Goal: Task Accomplishment & Management: Manage account settings

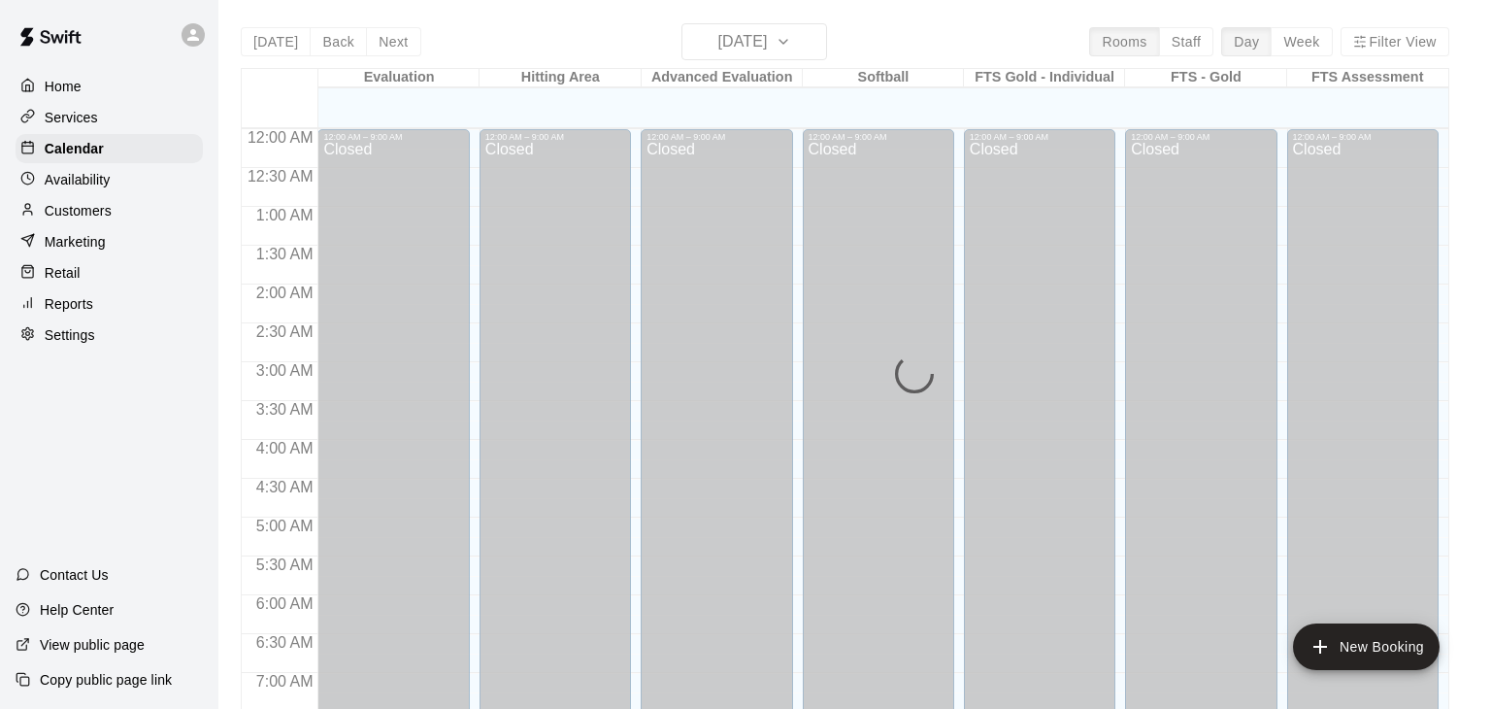
scroll to position [983, 0]
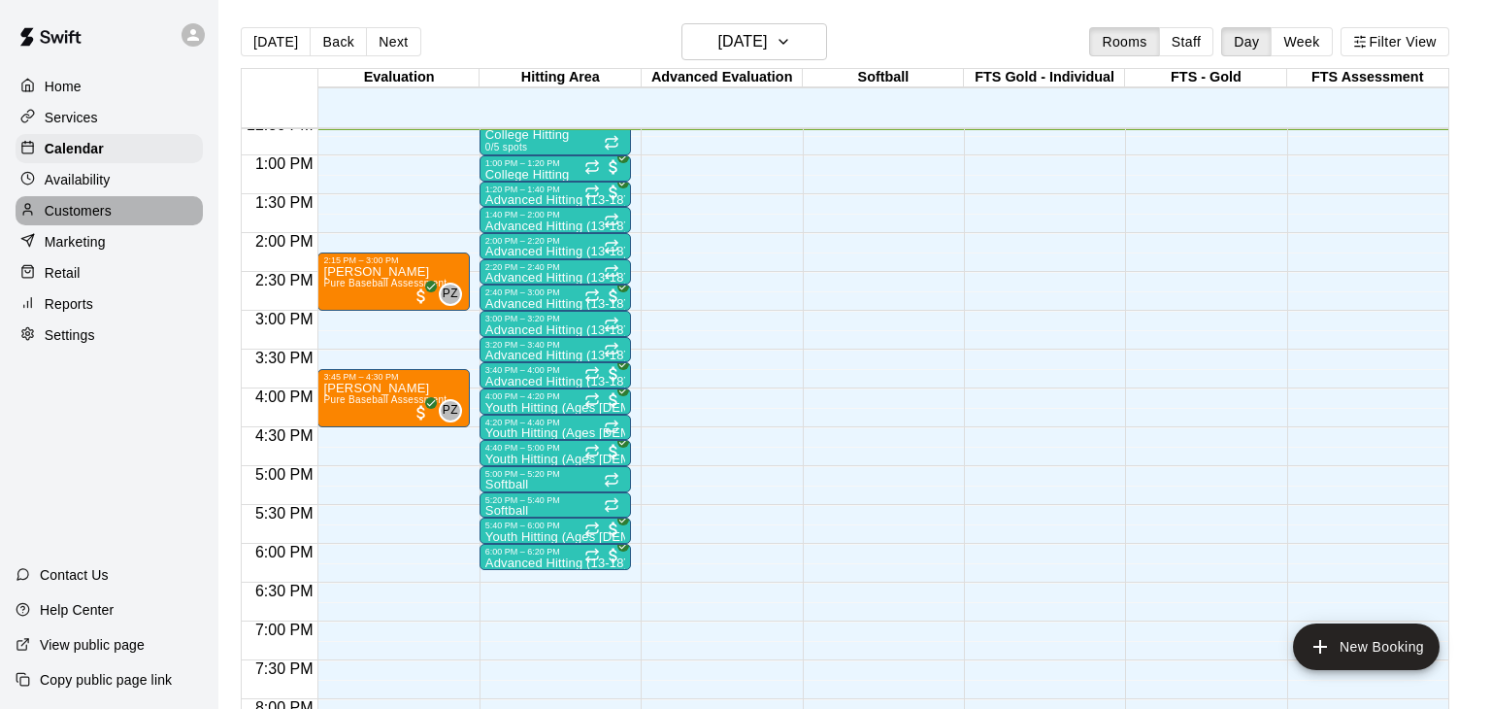
click at [55, 193] on div "Availability" at bounding box center [109, 179] width 187 height 29
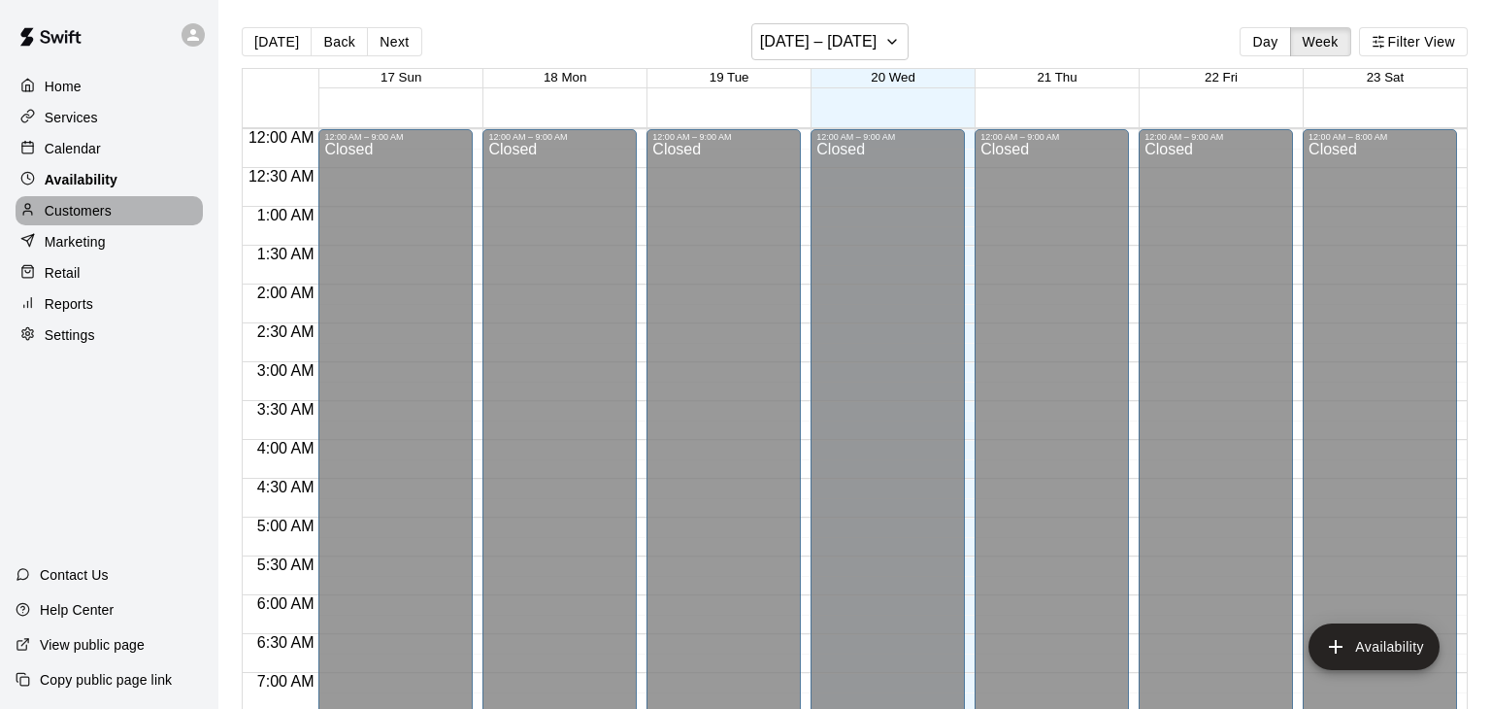
scroll to position [983, 0]
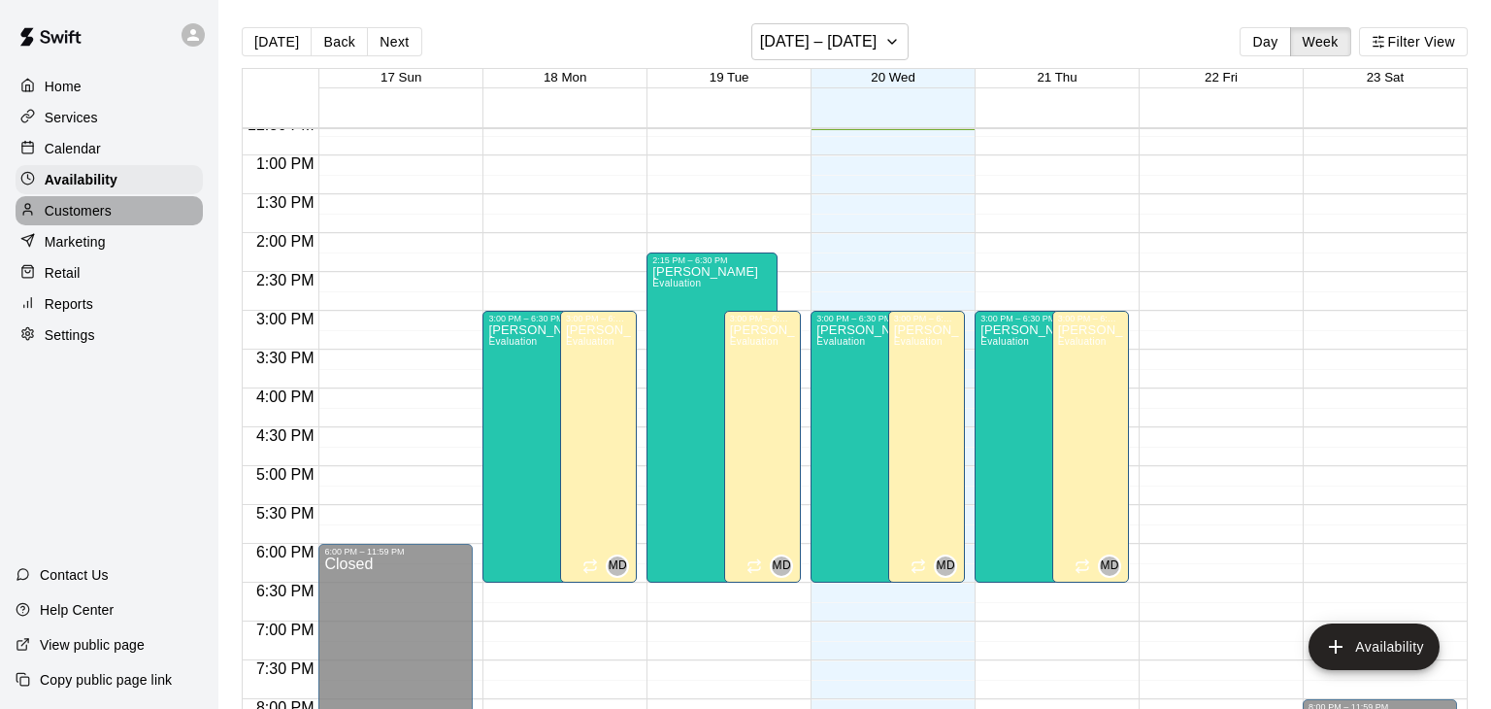
click at [55, 223] on div "Customers" at bounding box center [109, 210] width 187 height 29
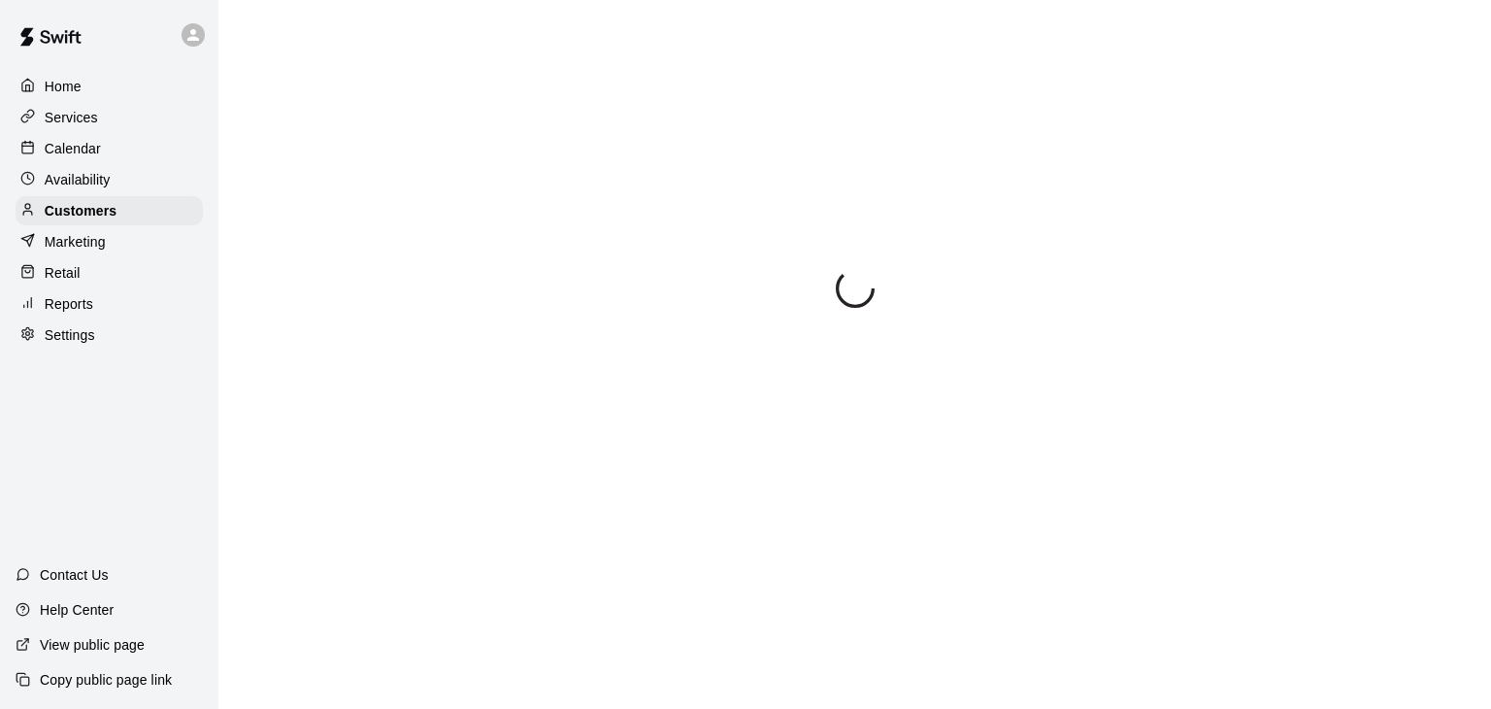
click at [78, 153] on p "Calendar" at bounding box center [73, 148] width 56 height 19
click at [55, 173] on p "Availability" at bounding box center [78, 179] width 66 height 19
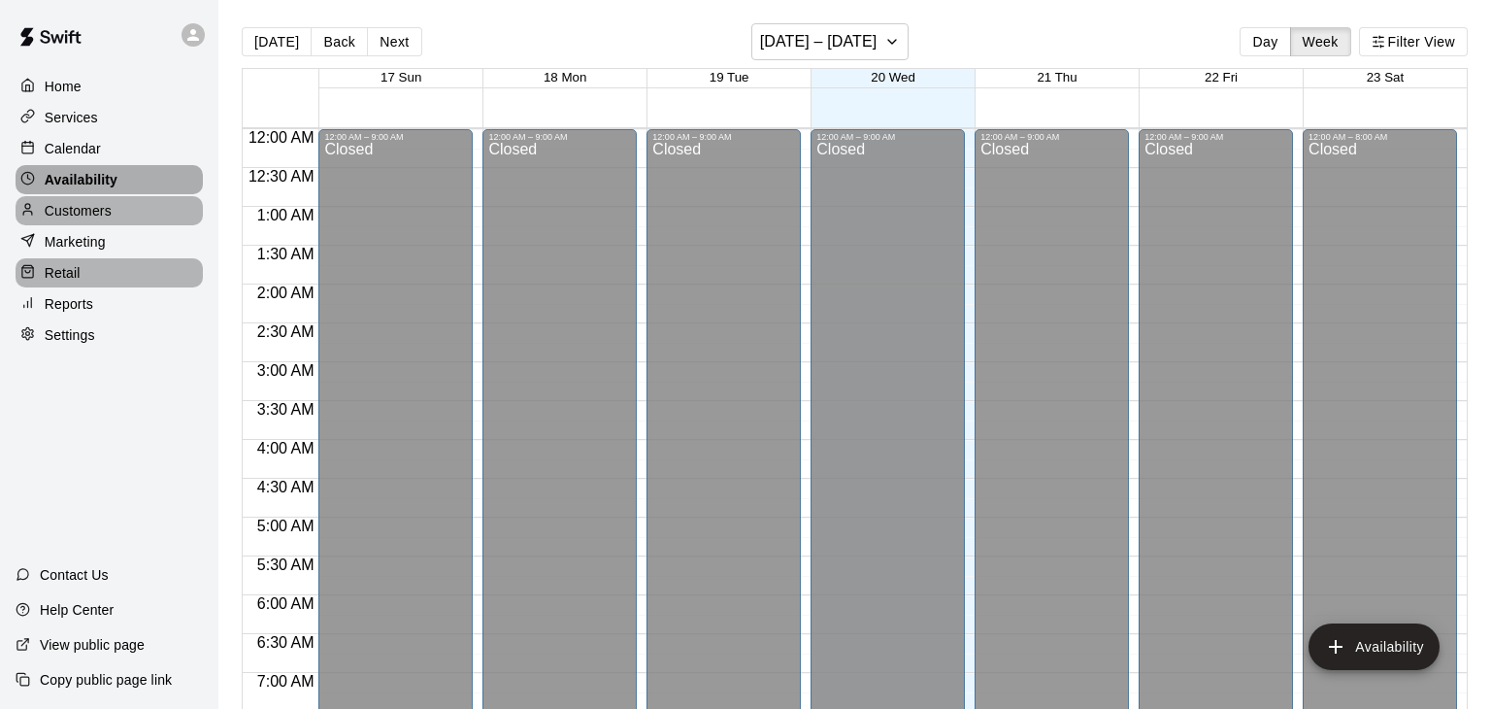
scroll to position [983, 0]
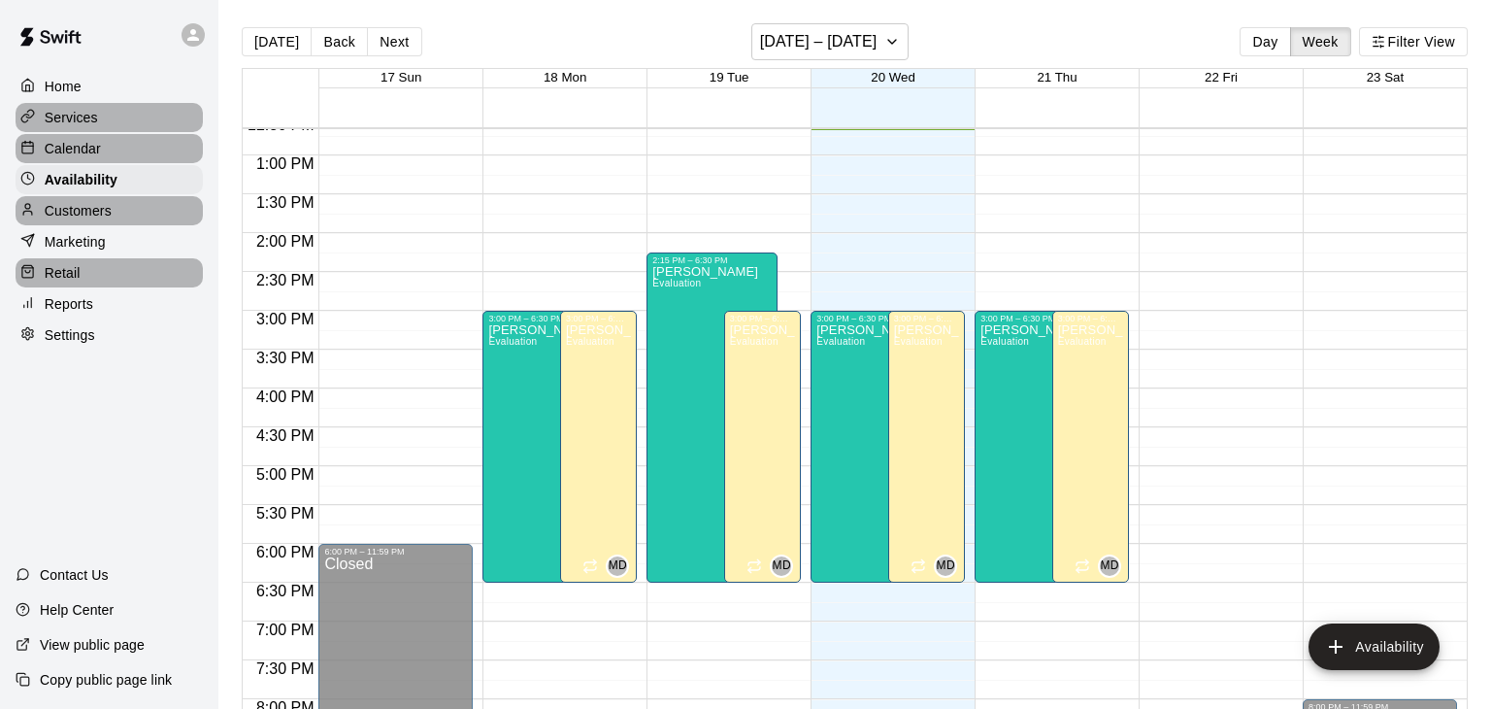
click at [66, 148] on p "Calendar" at bounding box center [73, 148] width 56 height 19
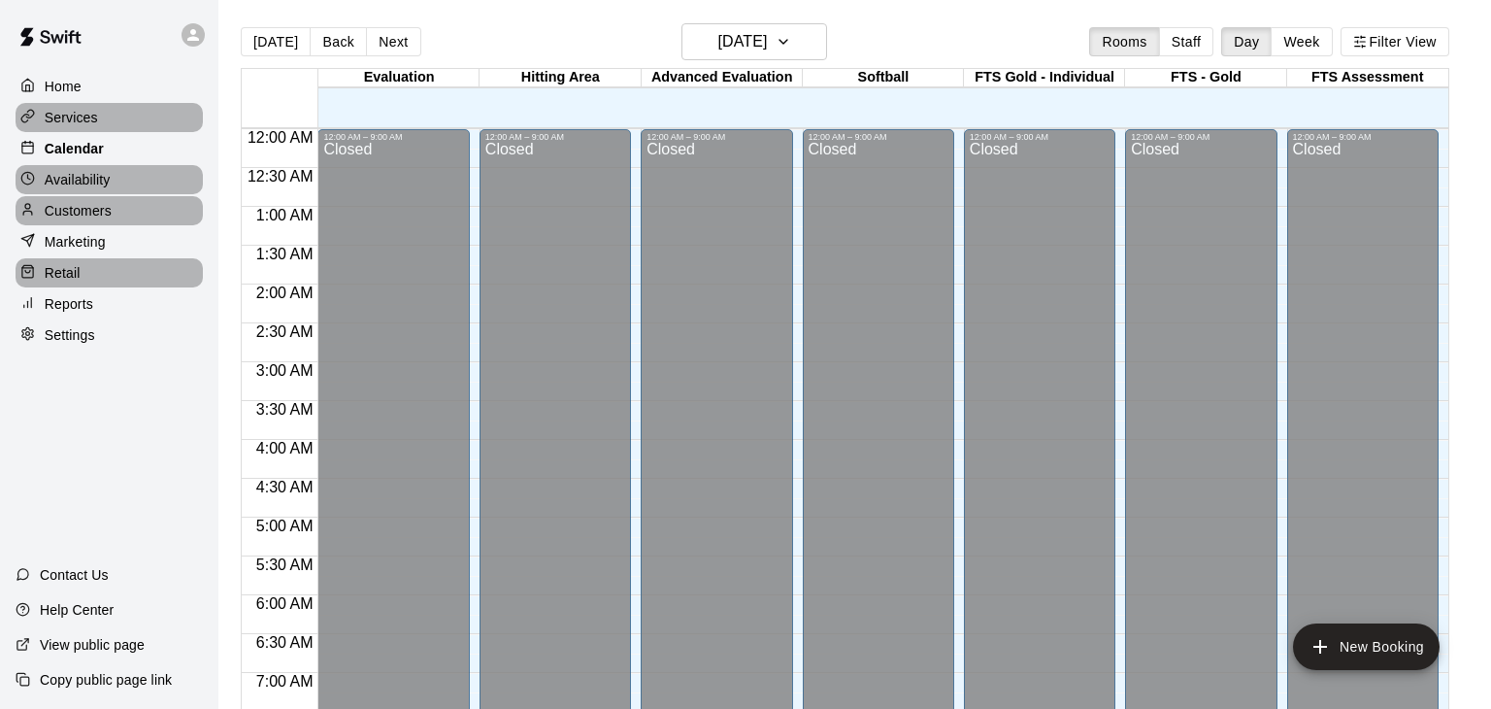
scroll to position [983, 0]
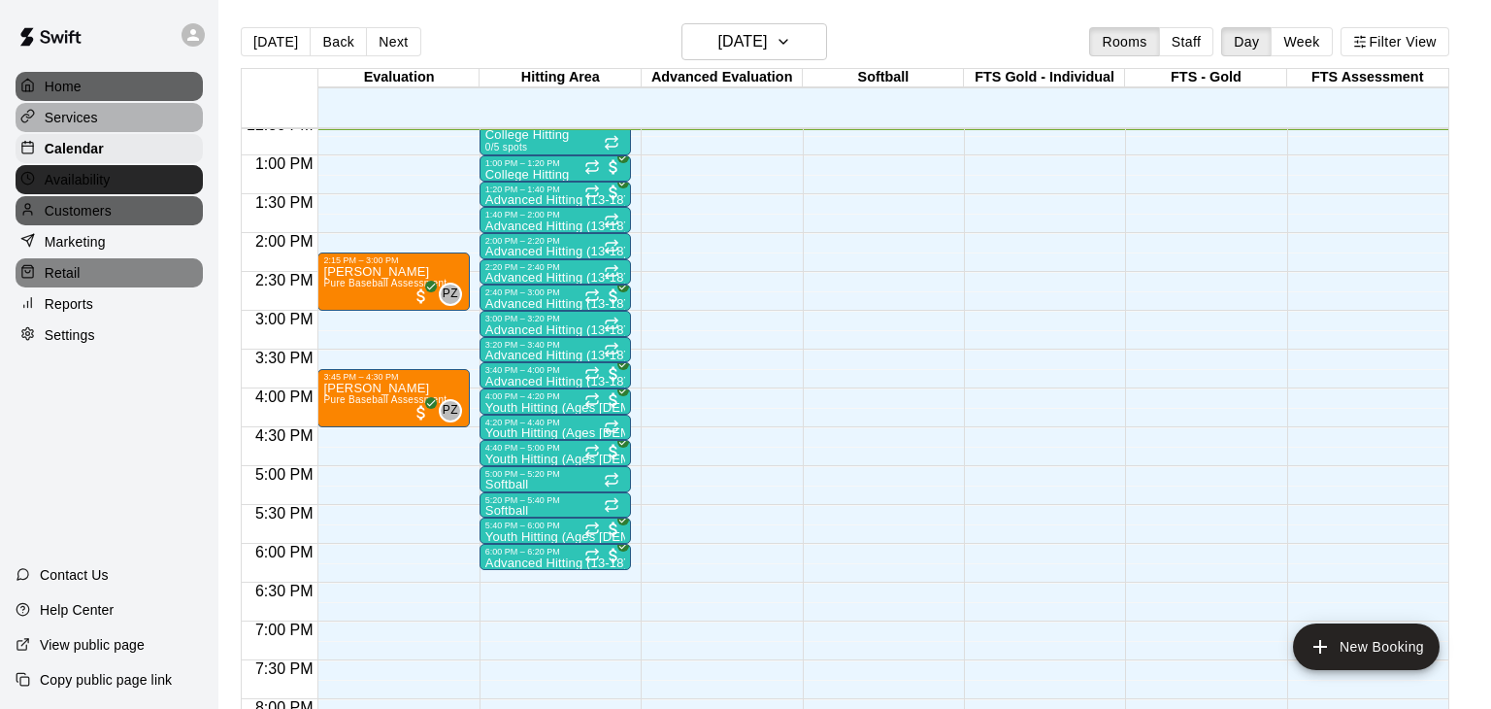
click at [55, 51] on img at bounding box center [50, 37] width 101 height 58
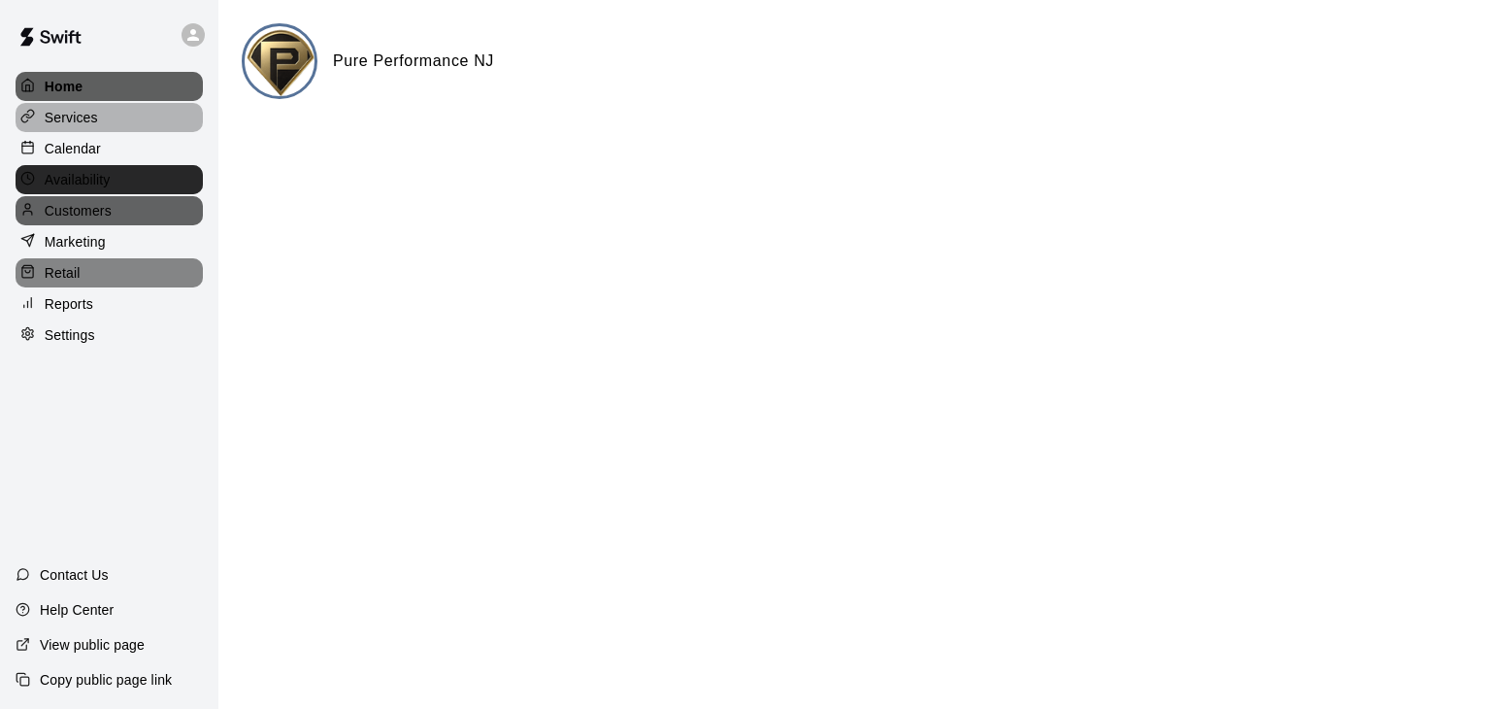
click at [55, 173] on p "Availability" at bounding box center [78, 179] width 66 height 19
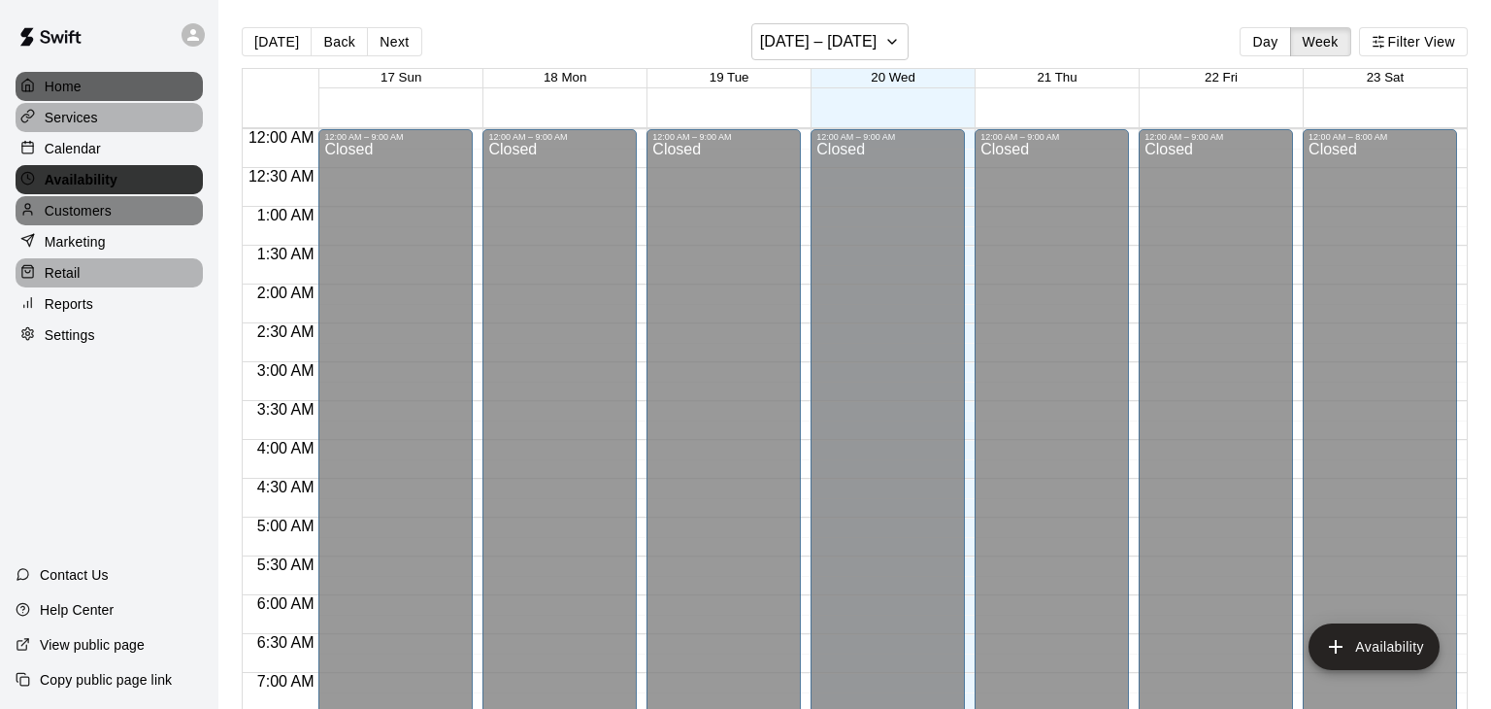
scroll to position [983, 0]
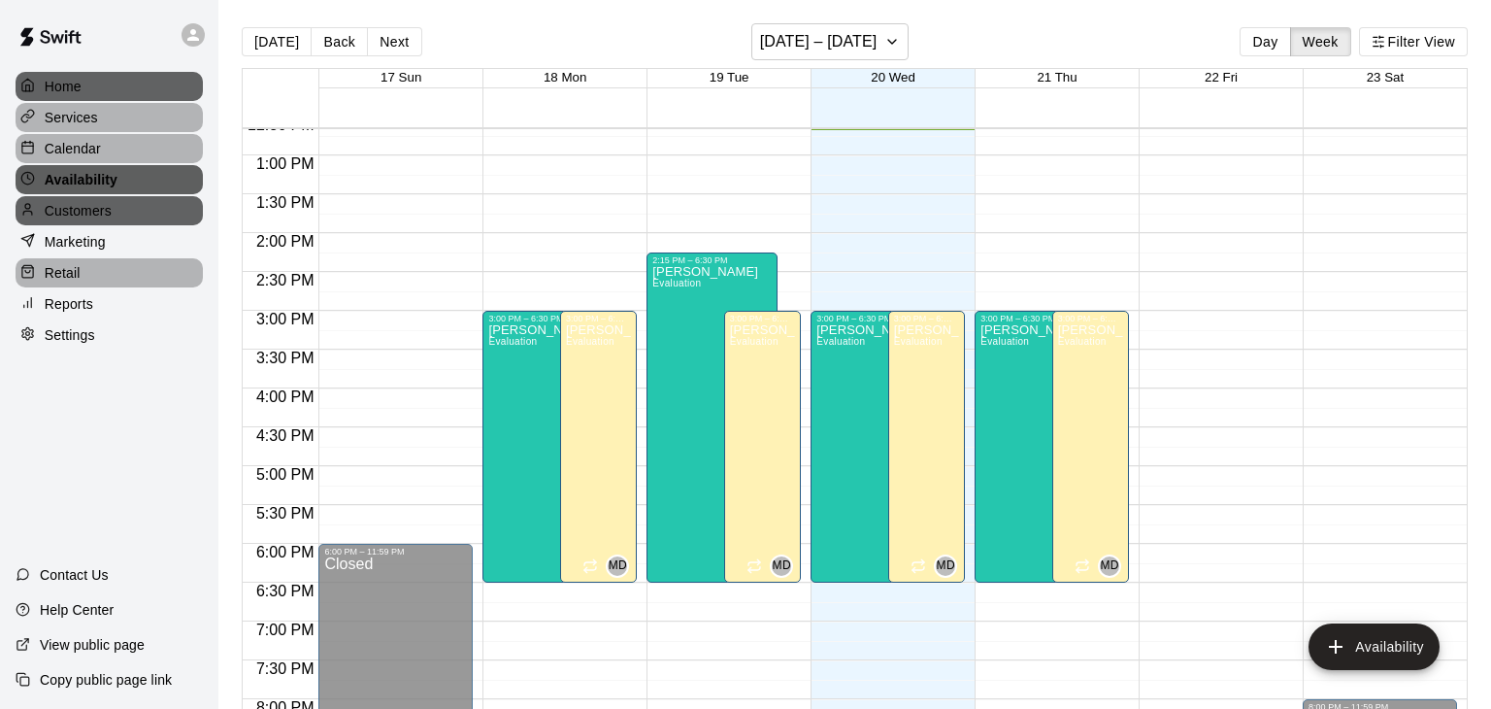
click at [62, 146] on p "Calendar" at bounding box center [73, 148] width 56 height 19
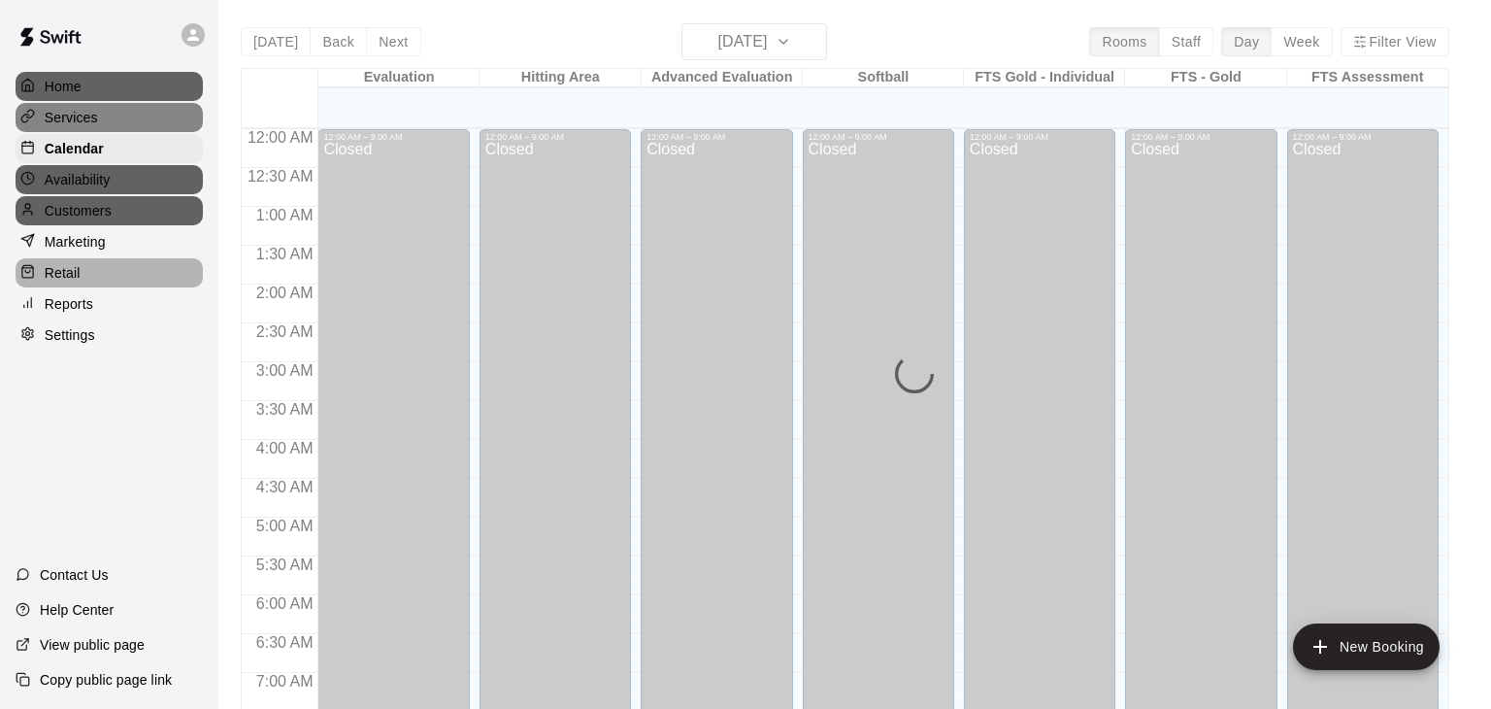
click at [55, 223] on div "Customers" at bounding box center [109, 210] width 187 height 29
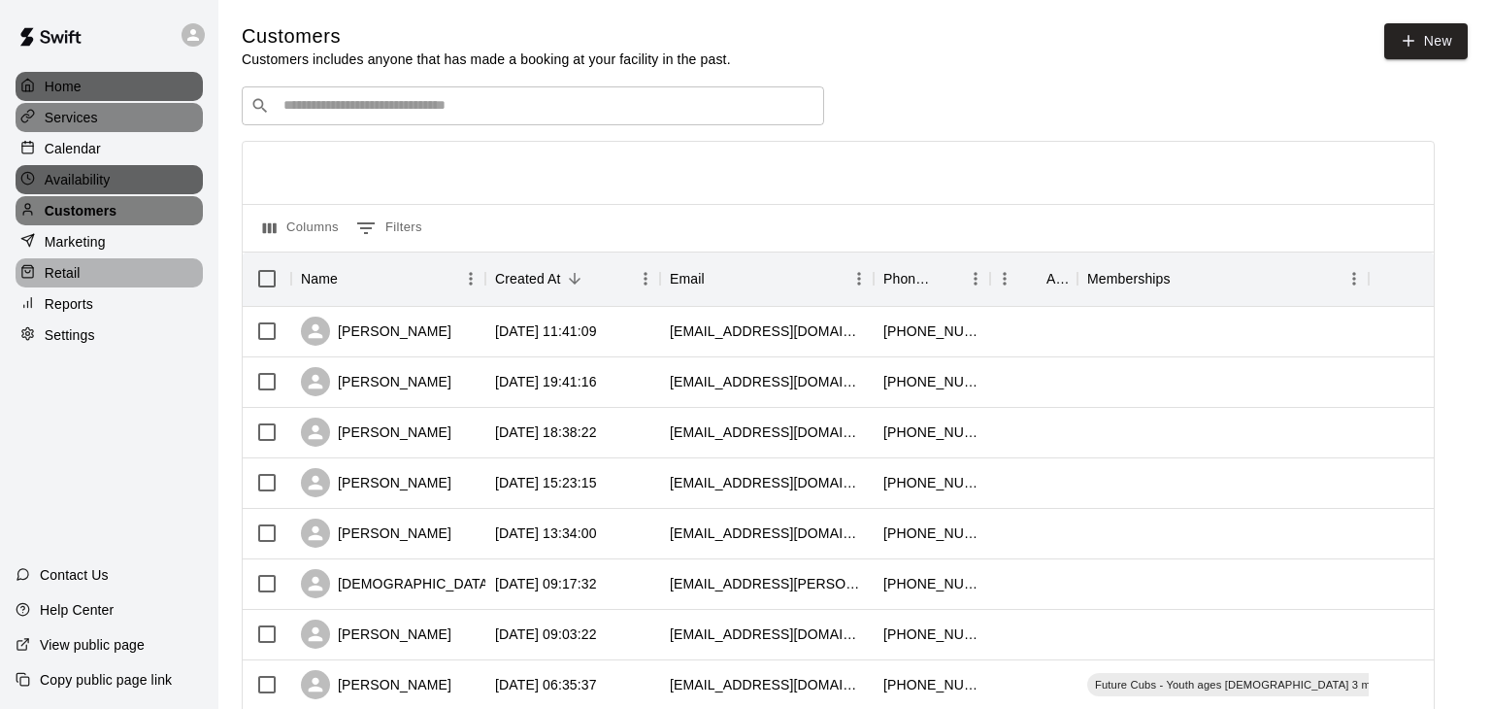
click at [55, 152] on p "Calendar" at bounding box center [73, 148] width 56 height 19
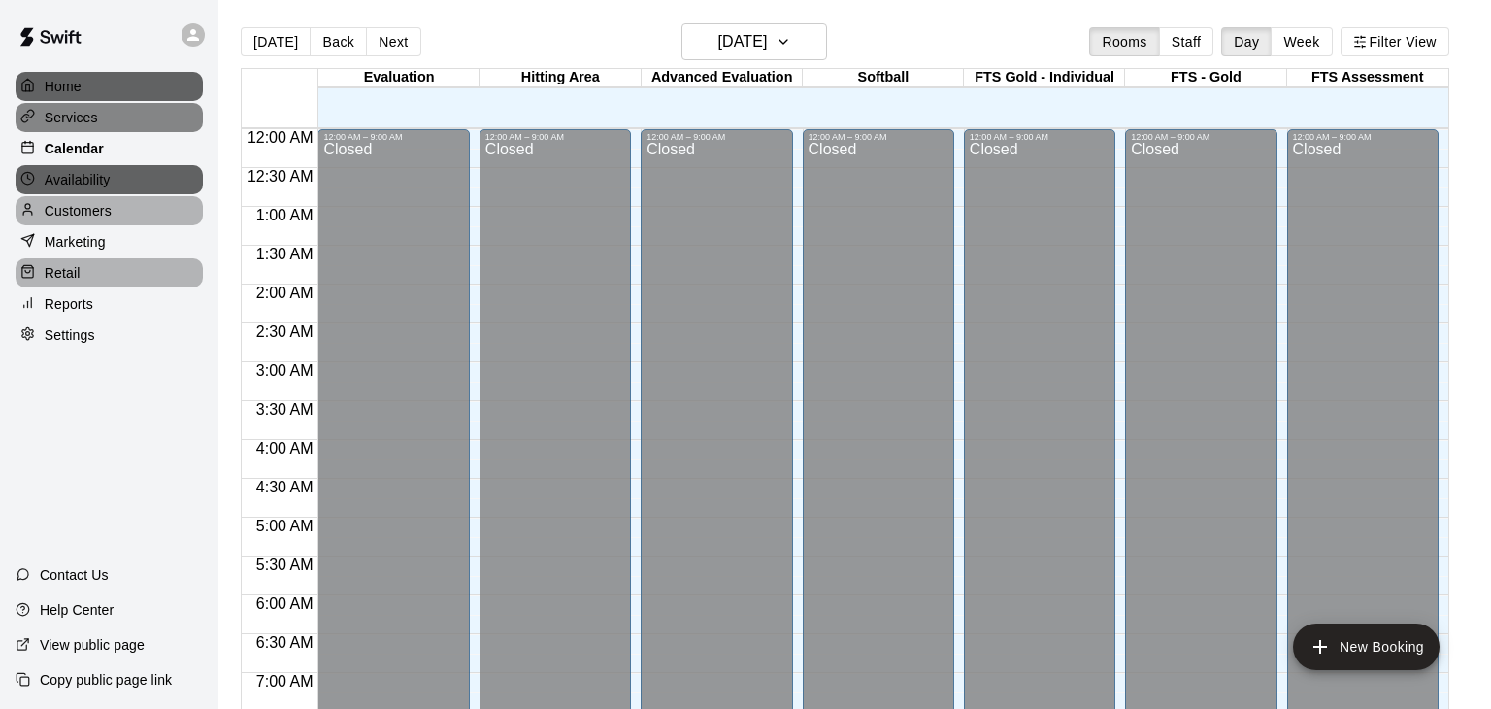
scroll to position [984, 0]
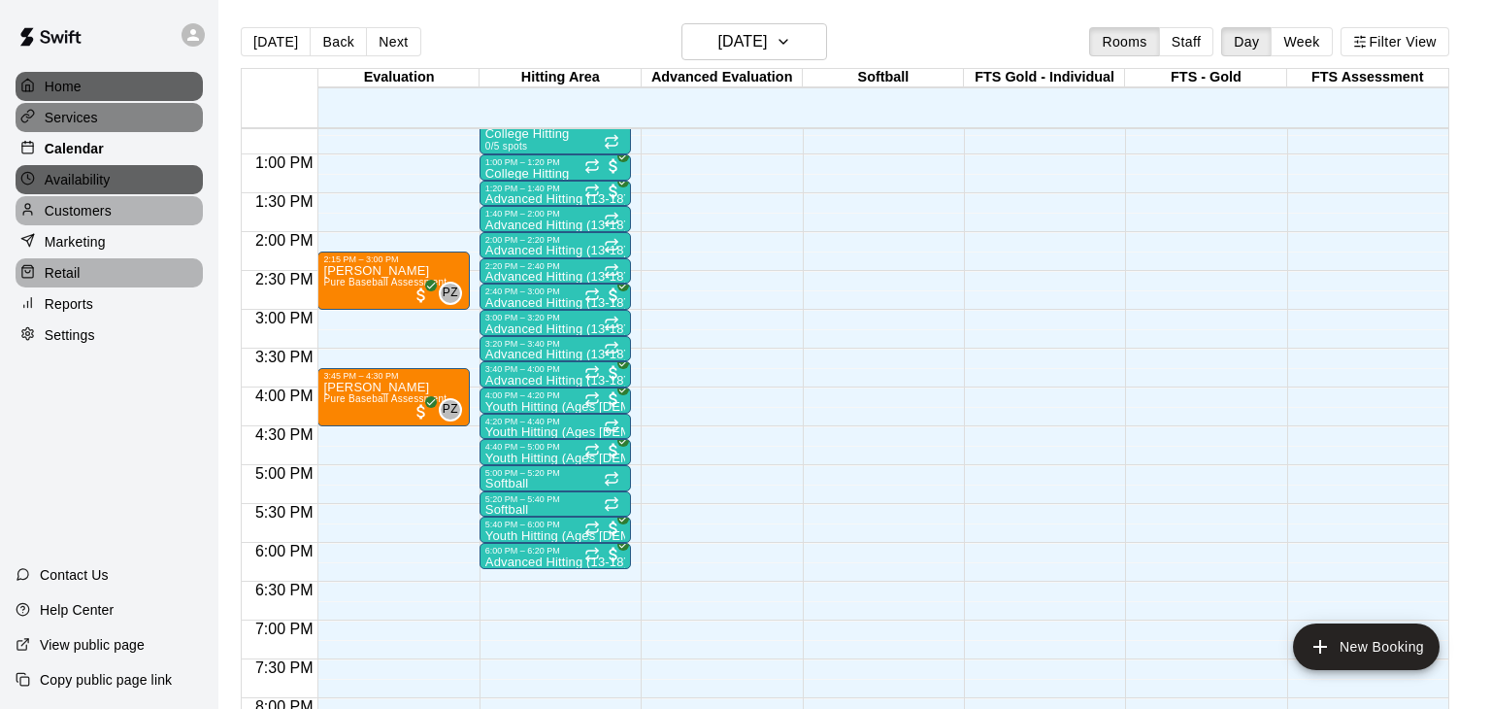
click at [55, 143] on p "Calendar" at bounding box center [74, 148] width 59 height 19
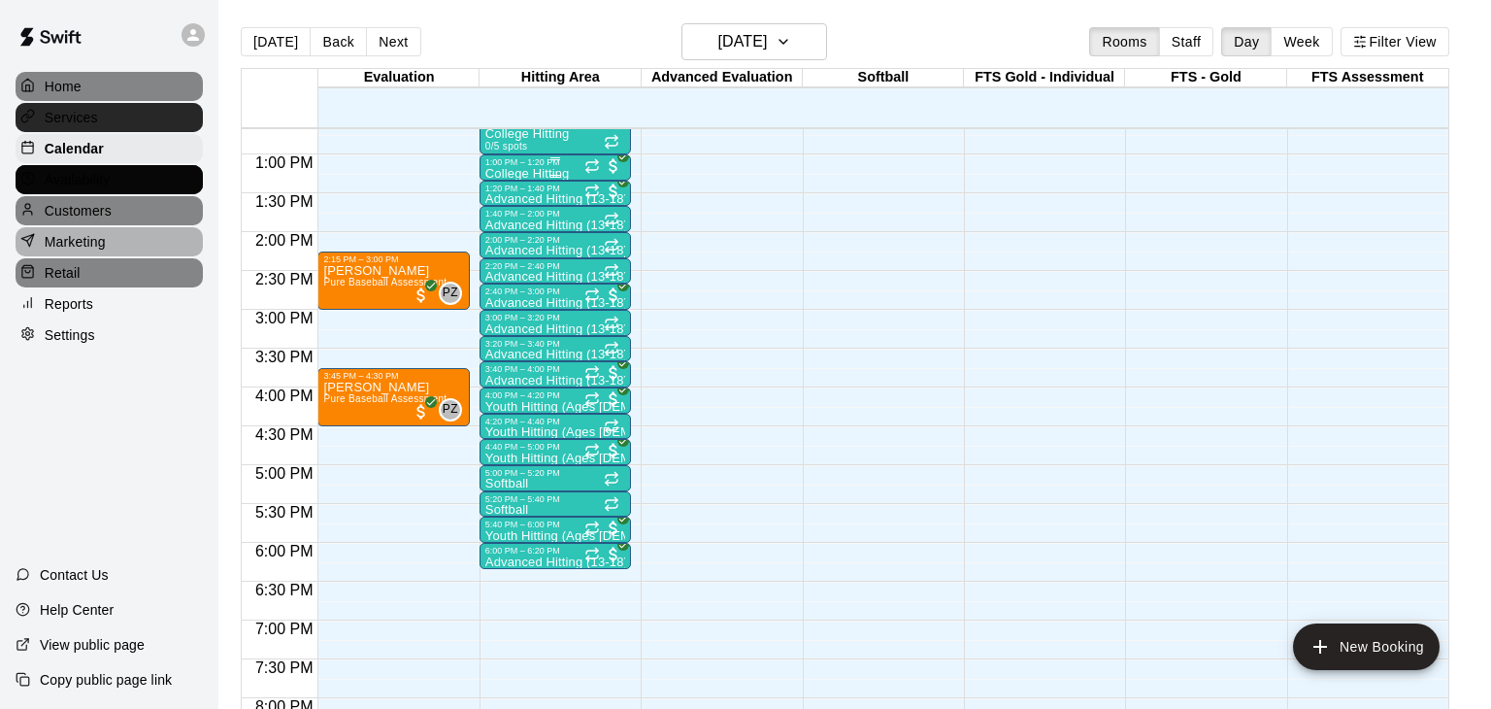
click at [55, 152] on p "Calendar" at bounding box center [74, 148] width 59 height 19
click at [518, 174] on p "College Hitting" at bounding box center [527, 174] width 84 height 0
click at [55, 162] on div at bounding box center [745, 354] width 1491 height 709
click at [554, 174] on p "College Hitting" at bounding box center [527, 174] width 84 height 0
click at [55, 143] on div at bounding box center [745, 354] width 1491 height 709
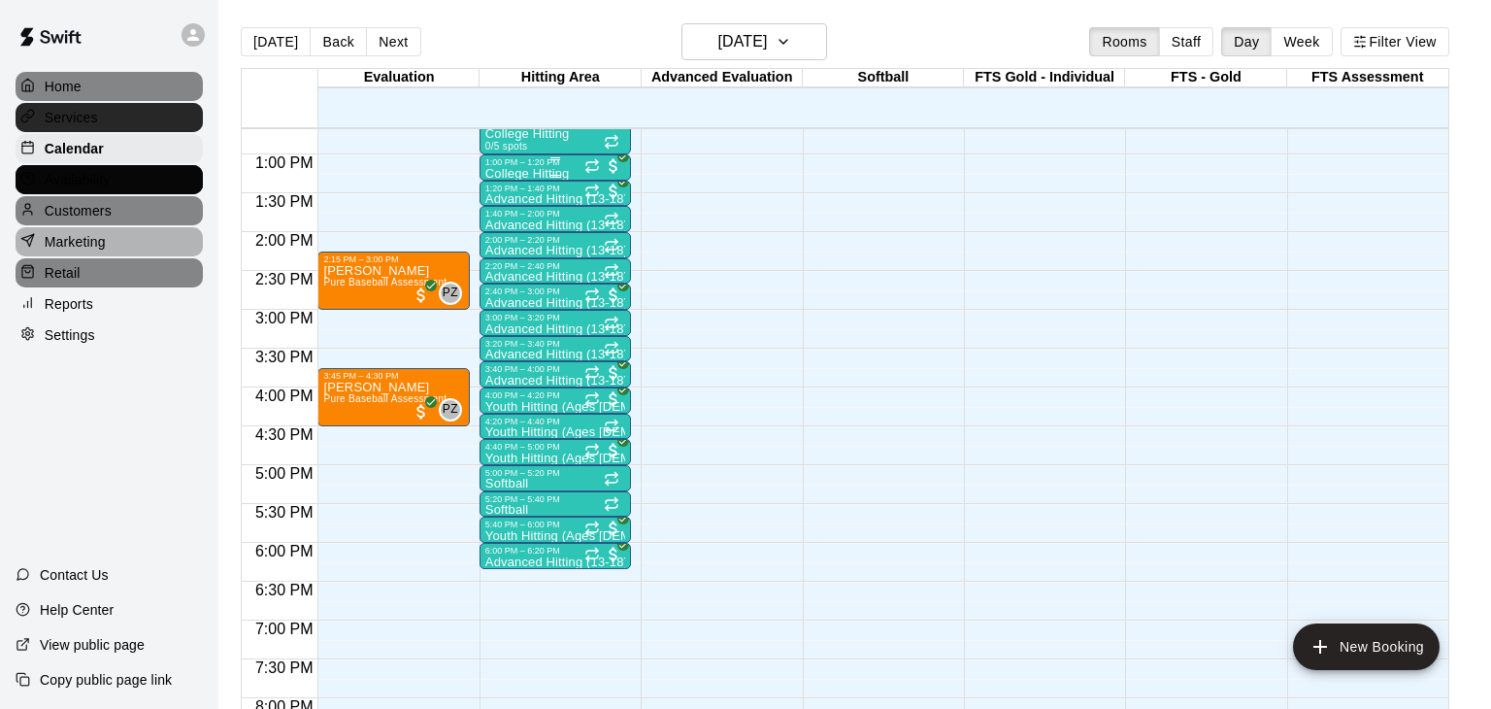
click at [533, 174] on p "College Hitting" at bounding box center [527, 174] width 84 height 0
click at [55, 214] on p "Customers" at bounding box center [78, 210] width 67 height 19
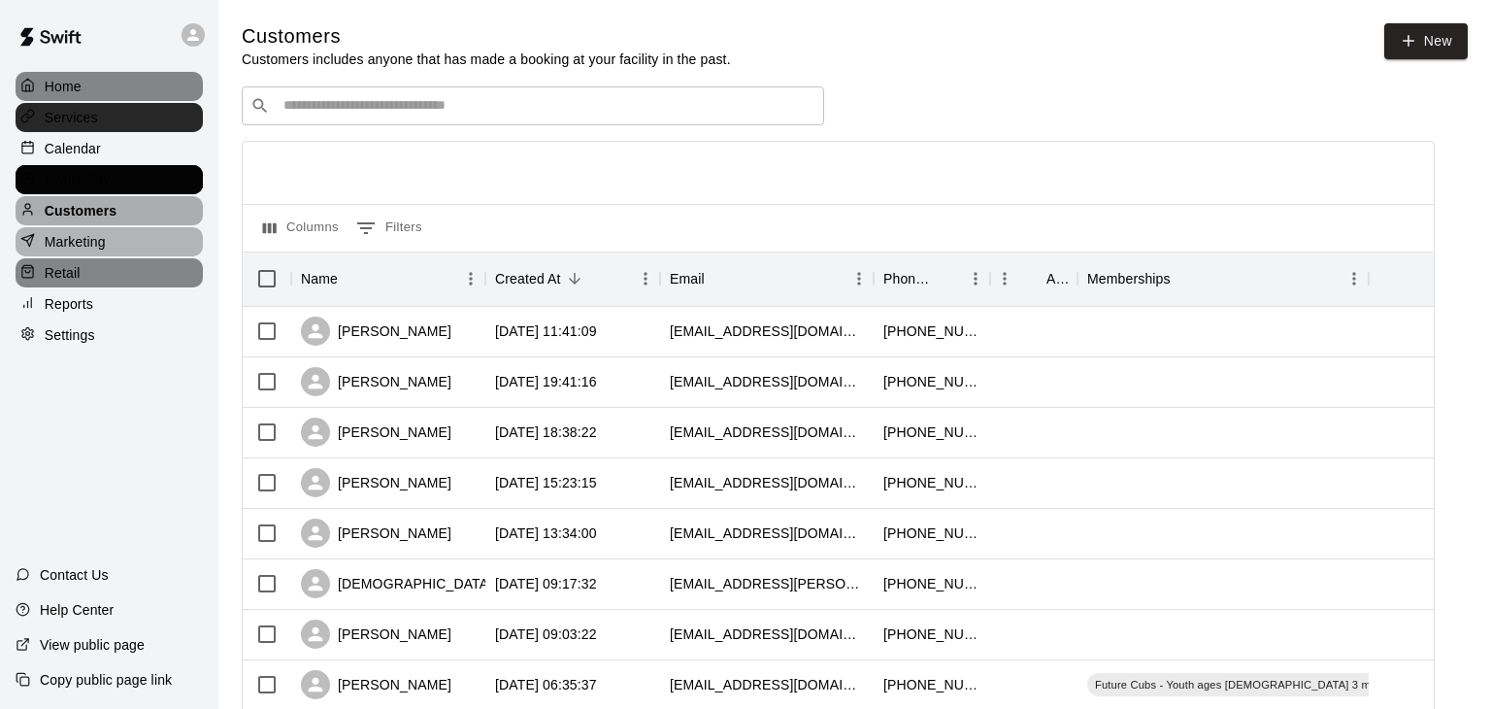
click at [55, 31] on img at bounding box center [50, 37] width 101 height 58
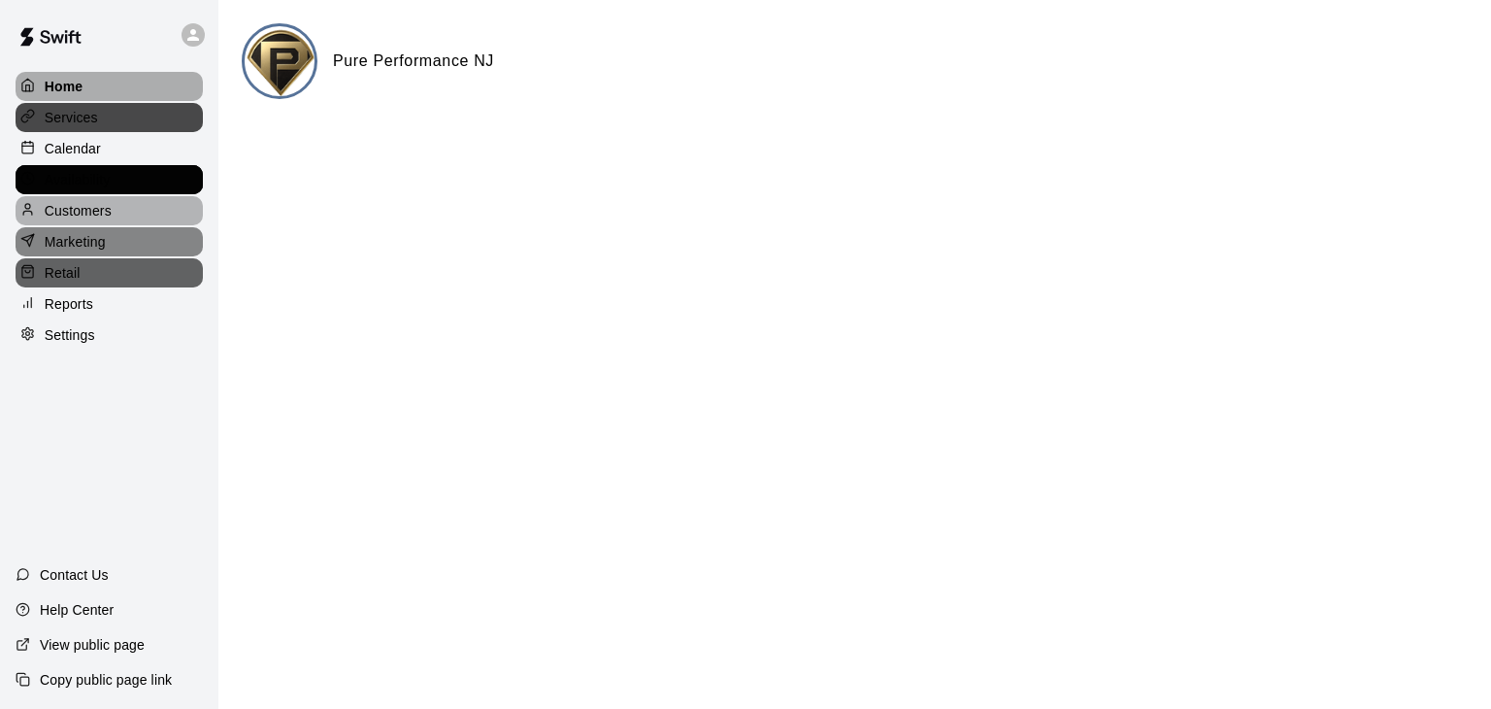
click at [93, 146] on p "Calendar" at bounding box center [73, 148] width 56 height 19
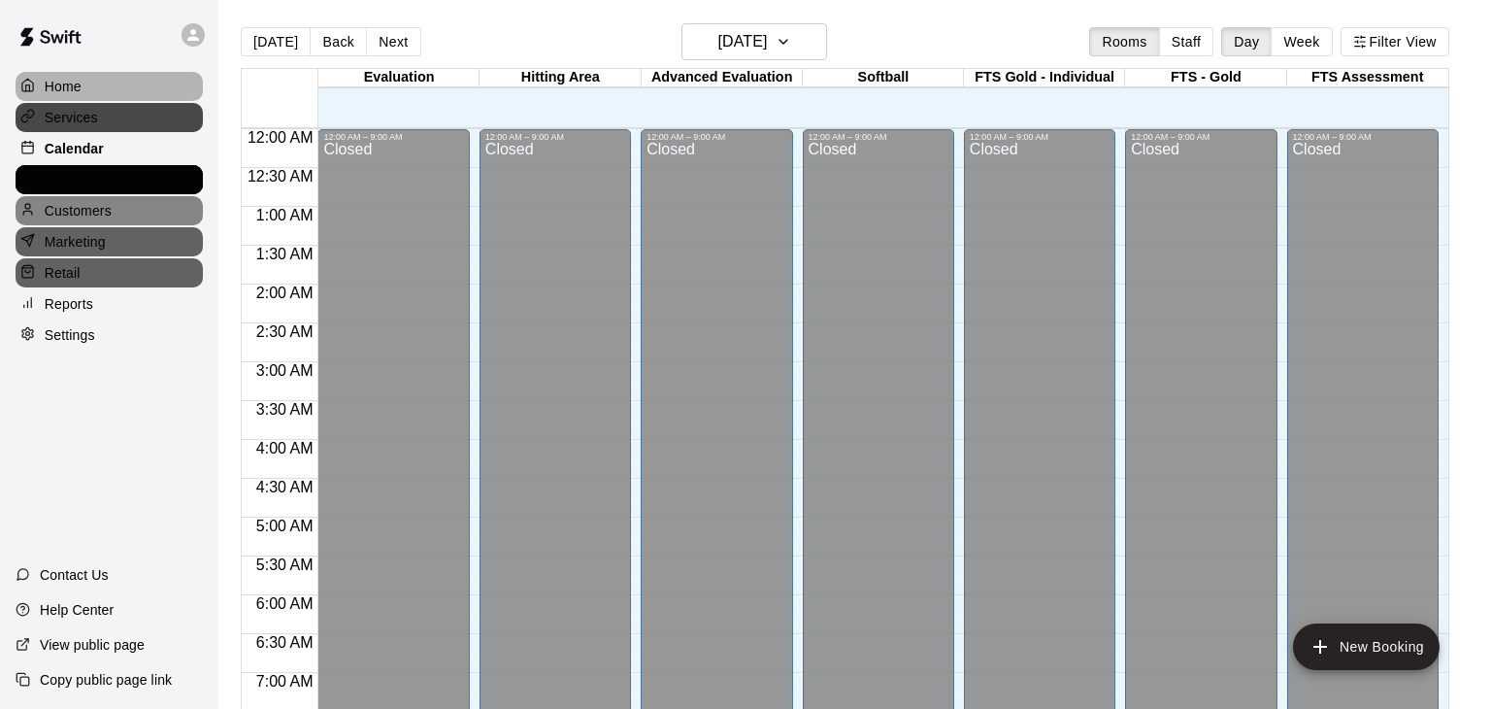
scroll to position [984, 0]
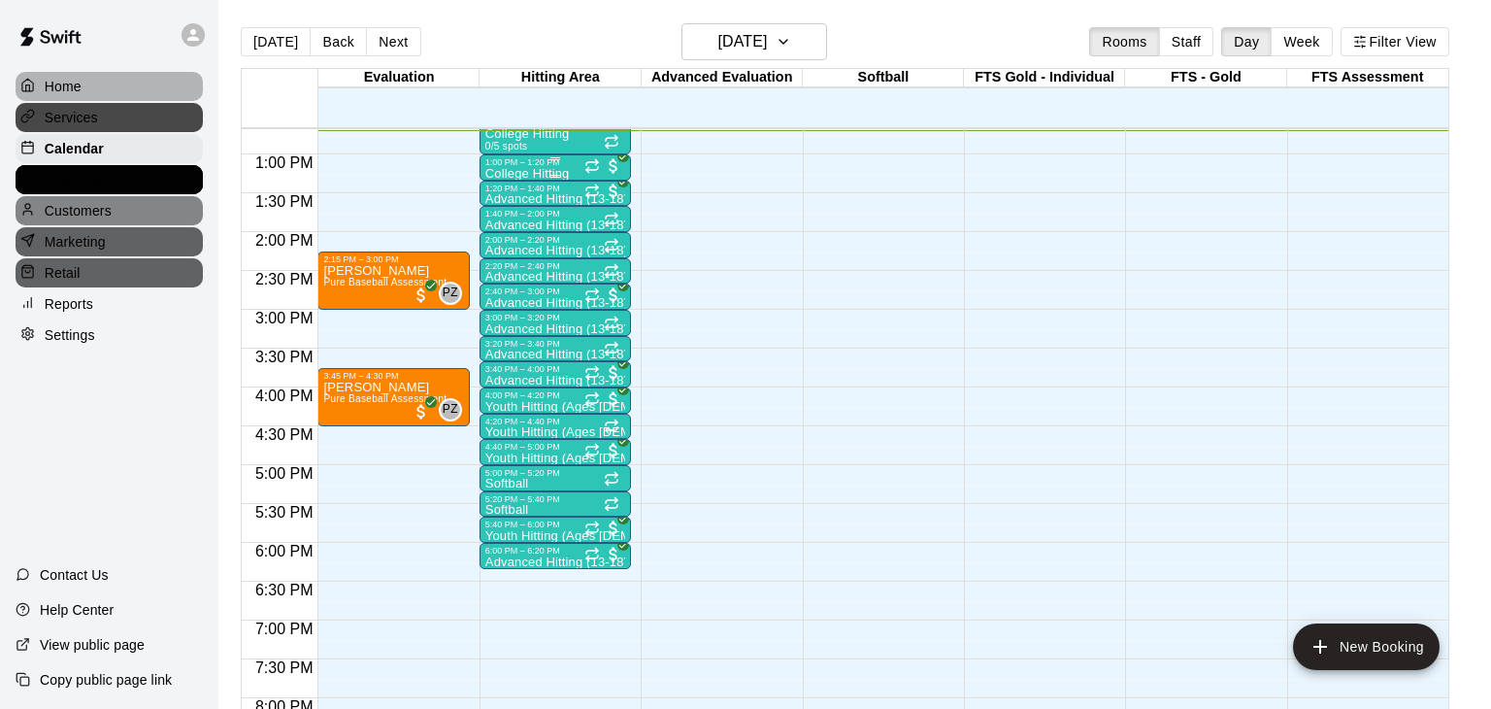
click at [561, 174] on p "College Hitting" at bounding box center [527, 174] width 84 height 0
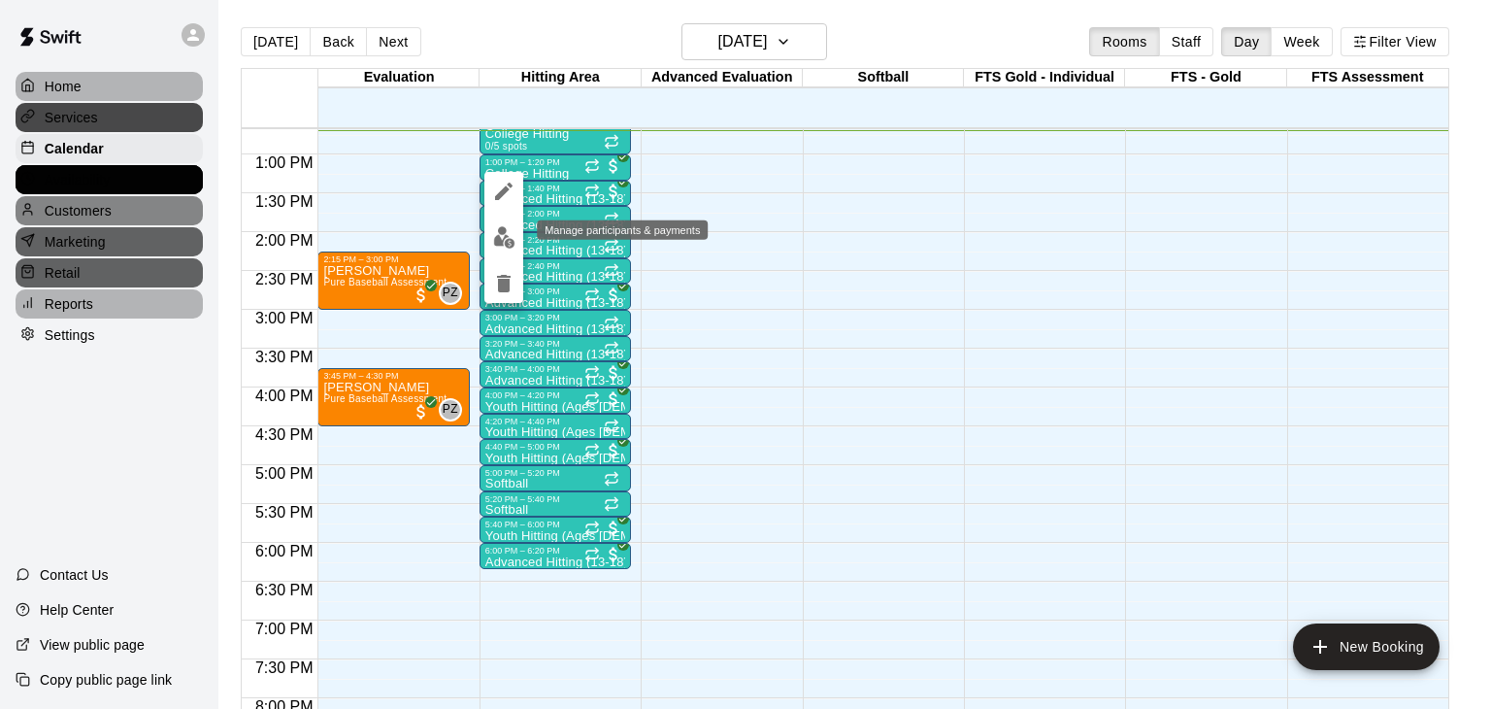
click at [502, 238] on img "edit" at bounding box center [504, 237] width 22 height 22
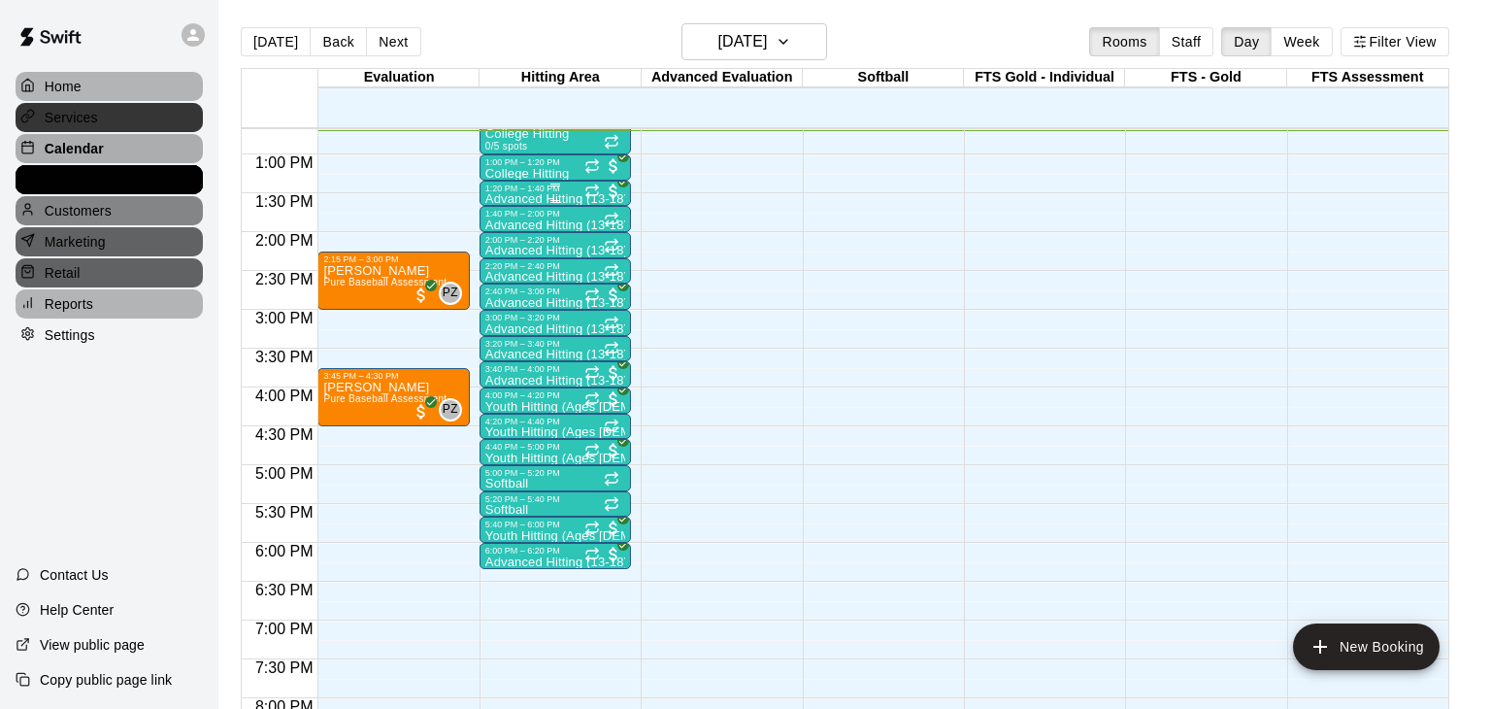
click at [577, 199] on p "Advanced Hitting (13-18)" at bounding box center [555, 199] width 140 height 0
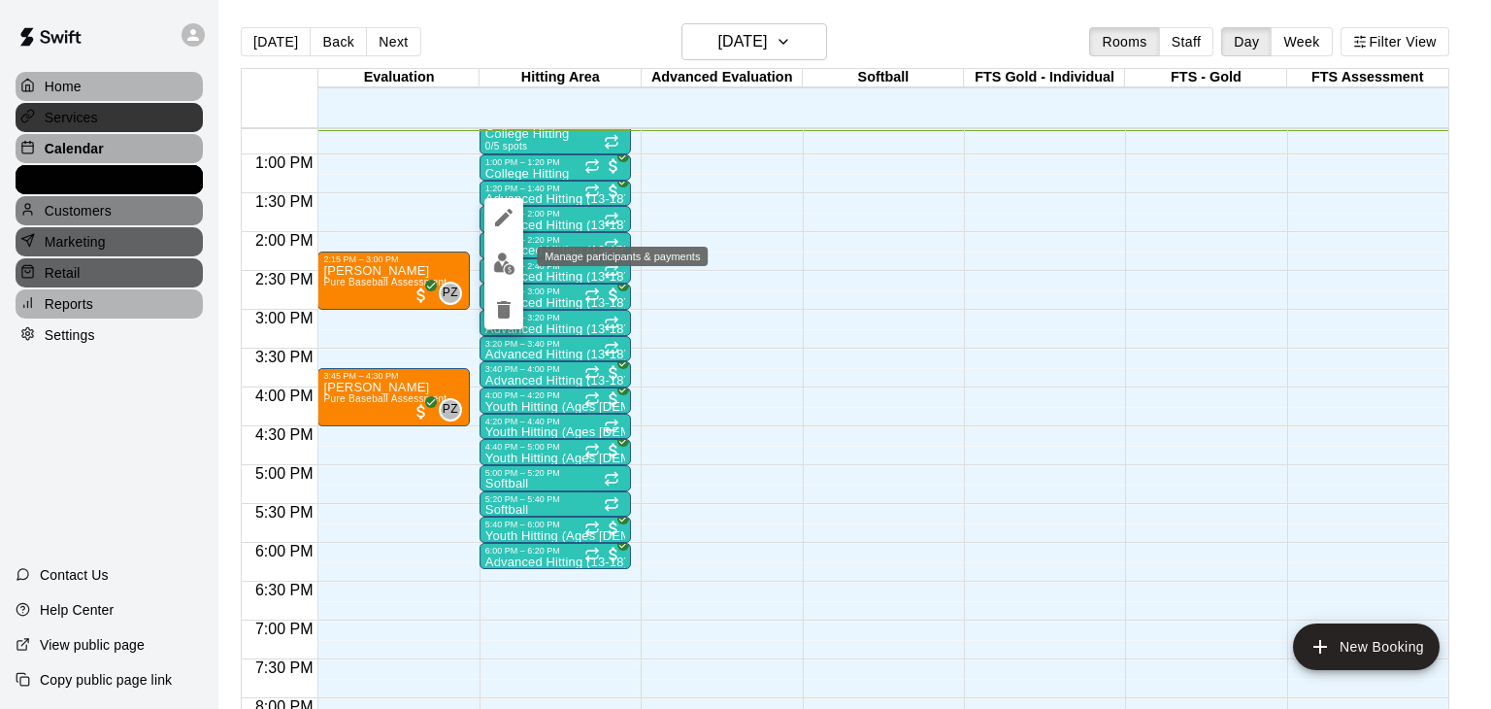
click at [505, 264] on img "edit" at bounding box center [504, 263] width 22 height 22
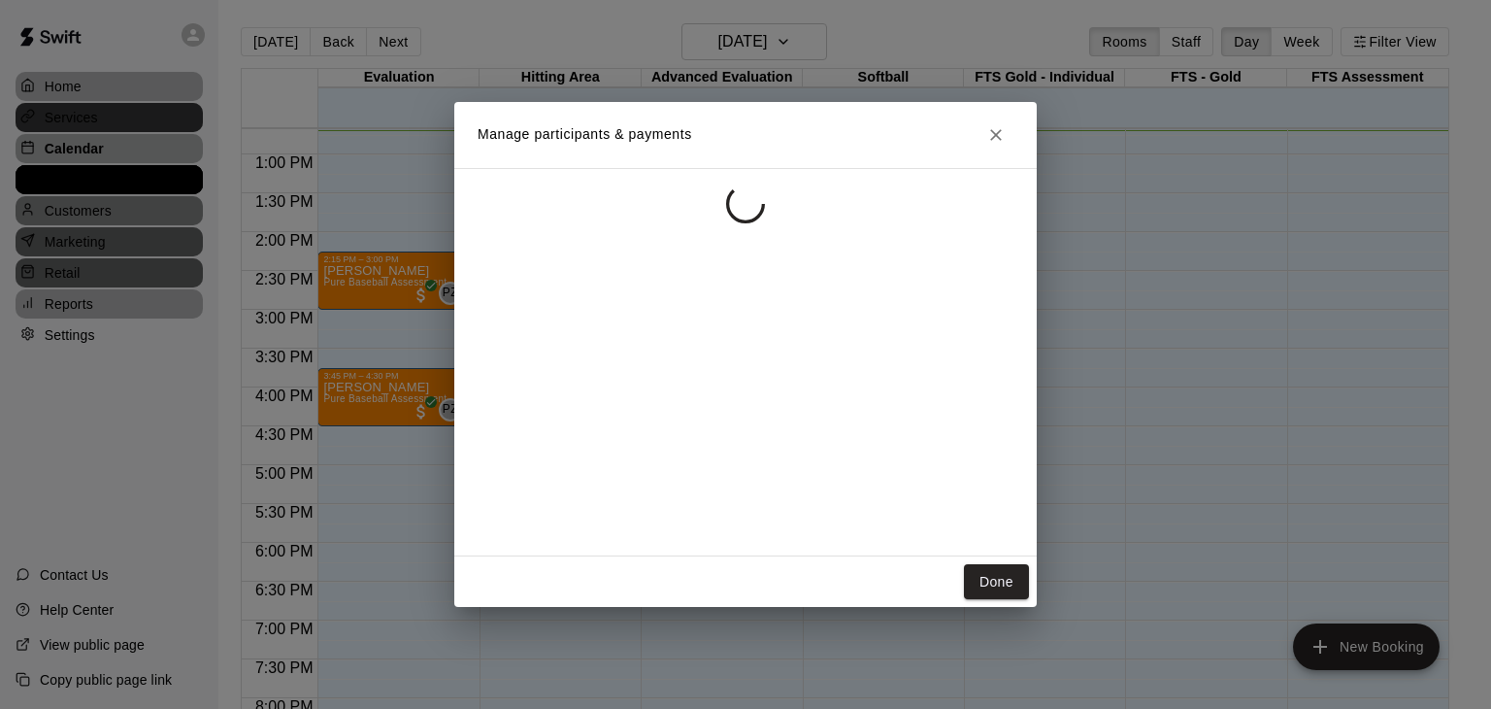
click at [55, 173] on div "Manage participants & payments Done" at bounding box center [745, 354] width 1491 height 709
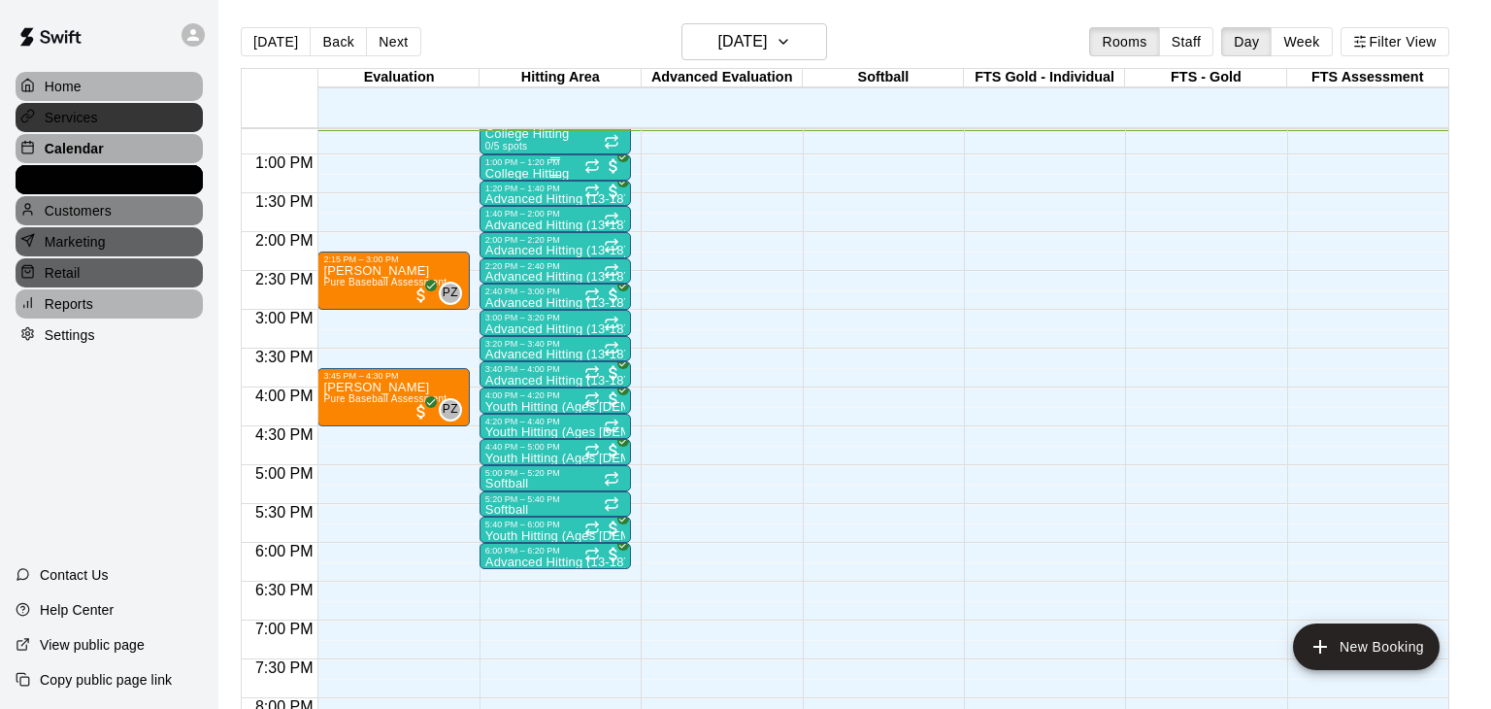
click at [531, 175] on div at bounding box center [555, 176] width 140 height 3
click at [508, 243] on img "edit" at bounding box center [504, 239] width 22 height 22
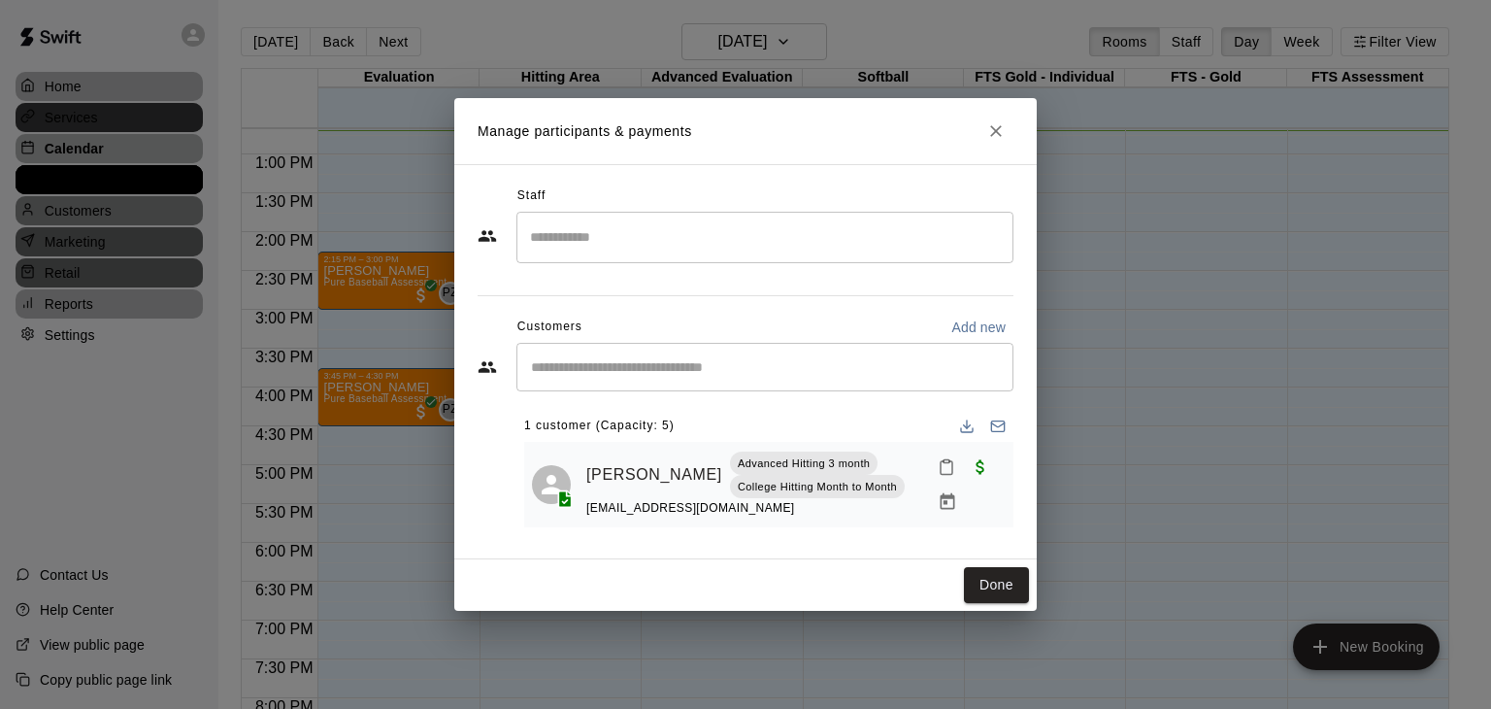
click at [55, 173] on div "Manage participants & payments Staff ​ Customers Add new ​ 1 customer (Capacity…" at bounding box center [745, 354] width 1491 height 709
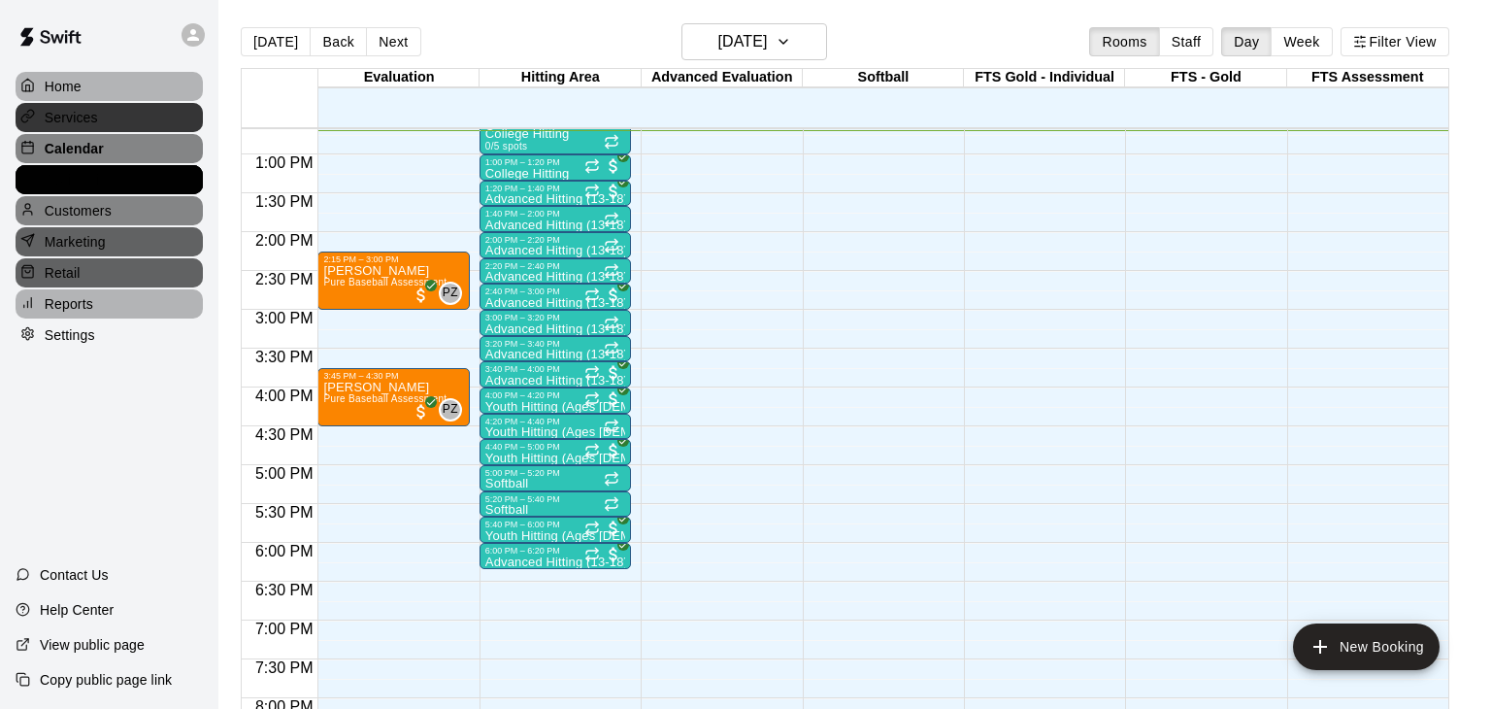
click at [55, 152] on p "Calendar" at bounding box center [74, 148] width 59 height 19
click at [54, 93] on p "Home" at bounding box center [63, 86] width 37 height 19
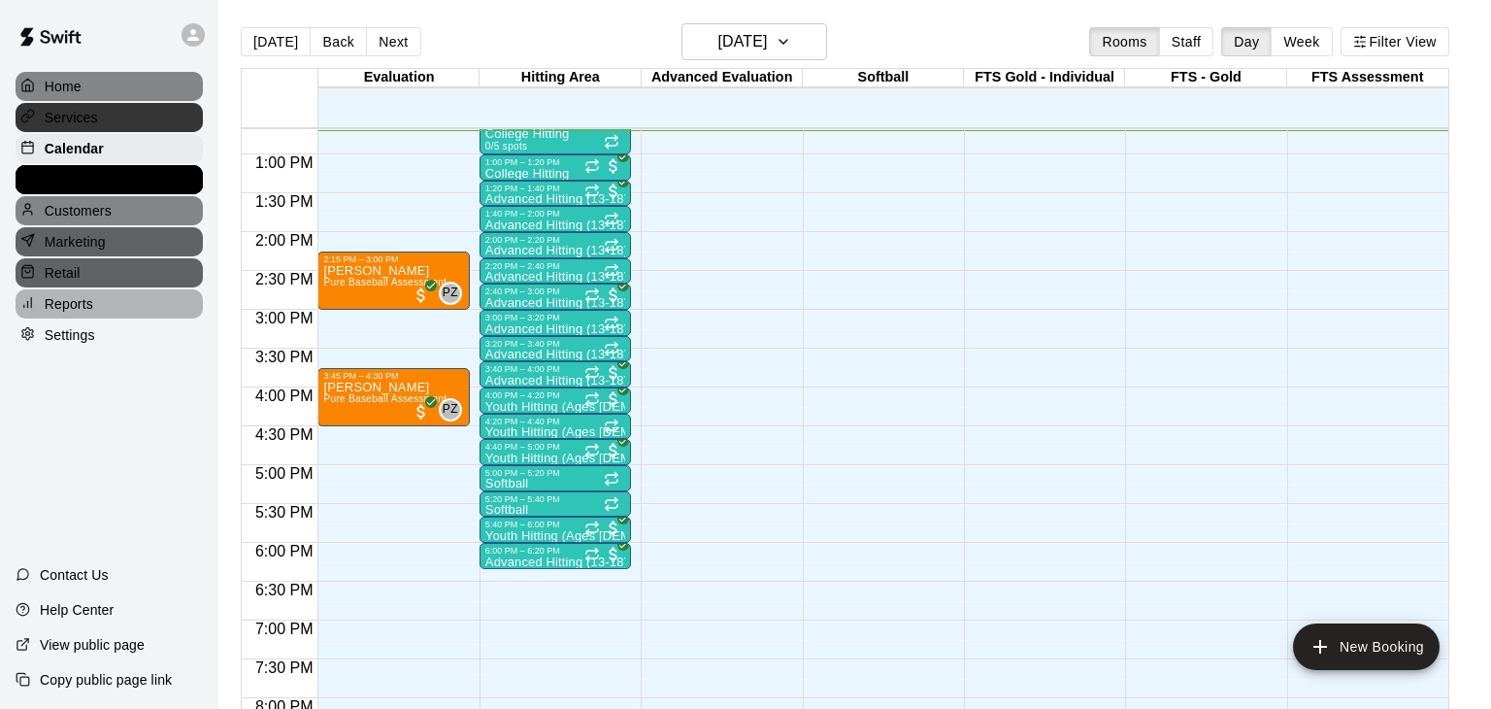
click at [54, 93] on p "Home" at bounding box center [63, 86] width 37 height 19
click at [55, 173] on p "Availability" at bounding box center [78, 179] width 66 height 19
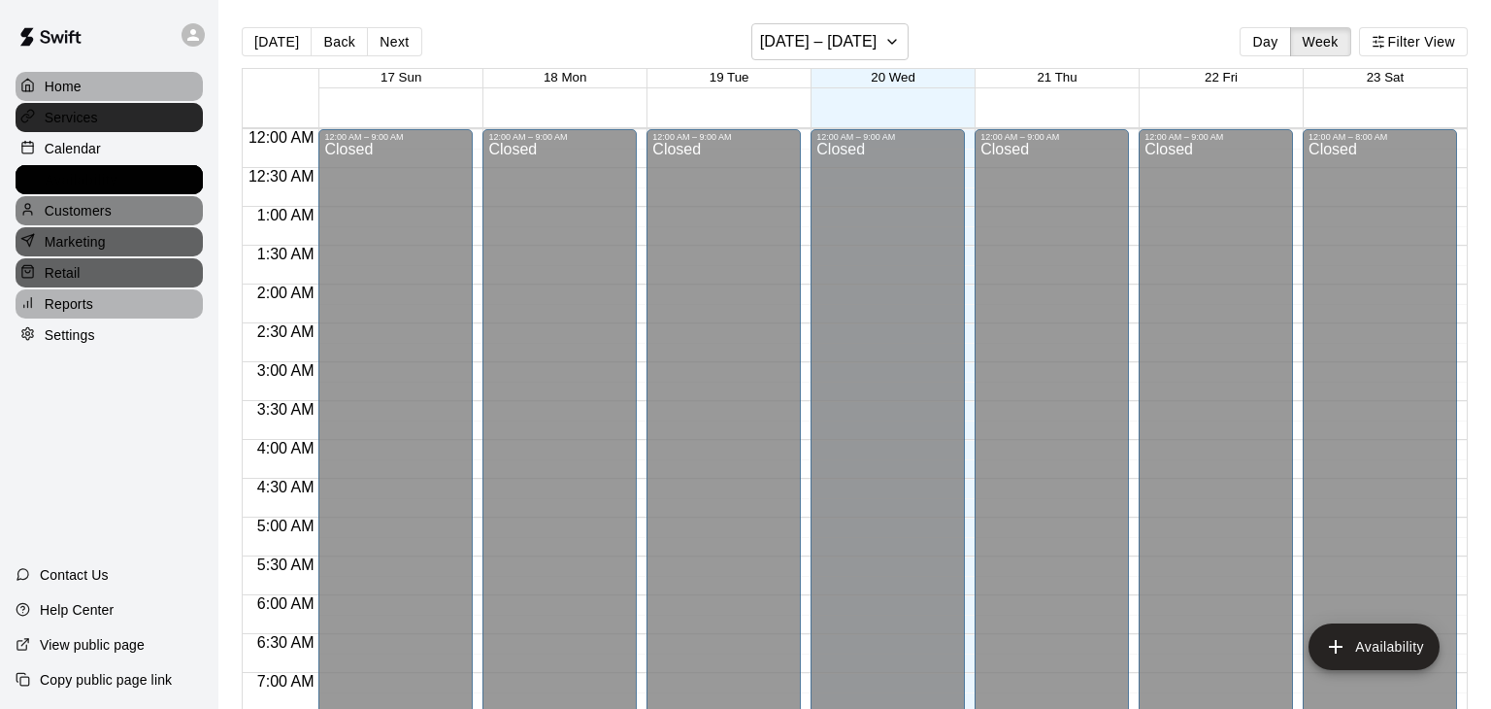
scroll to position [985, 0]
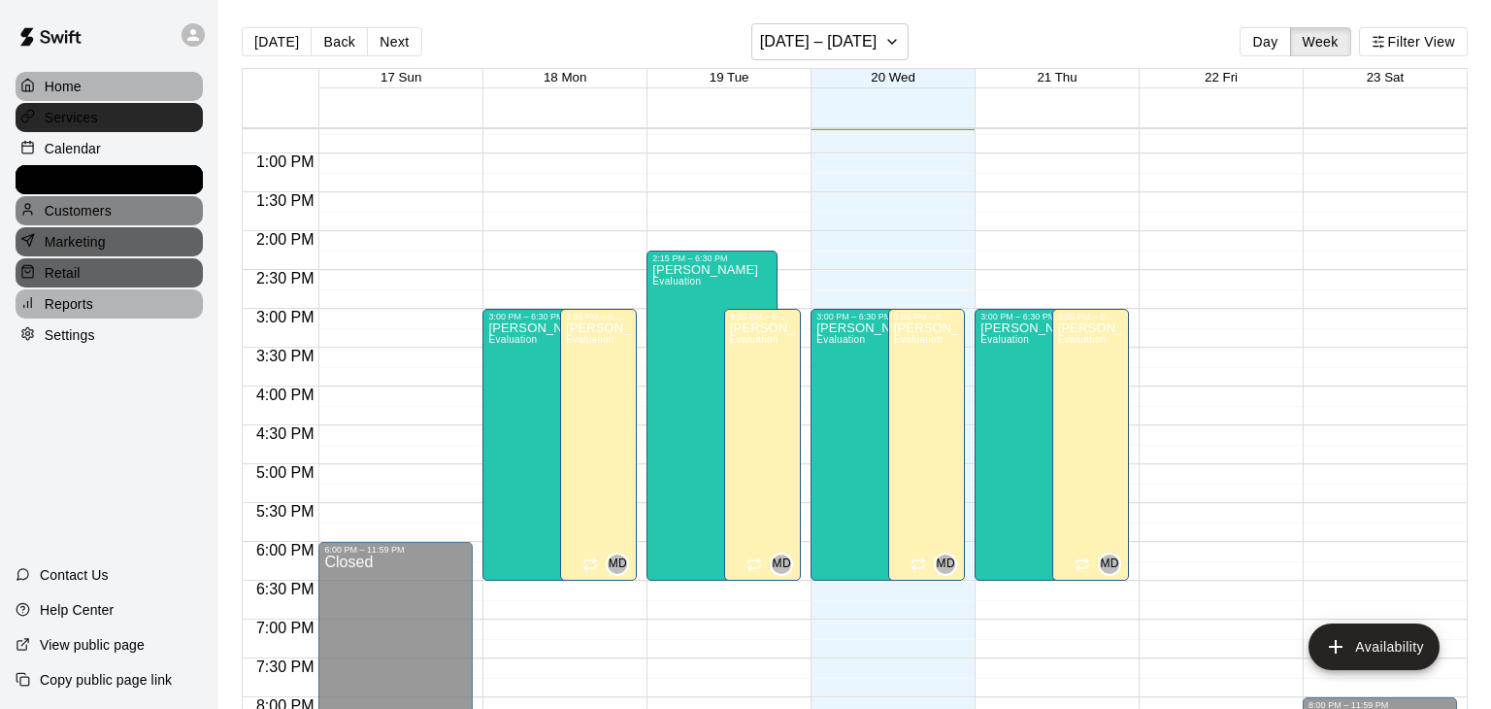
click at [55, 173] on p "Availability" at bounding box center [81, 179] width 73 height 19
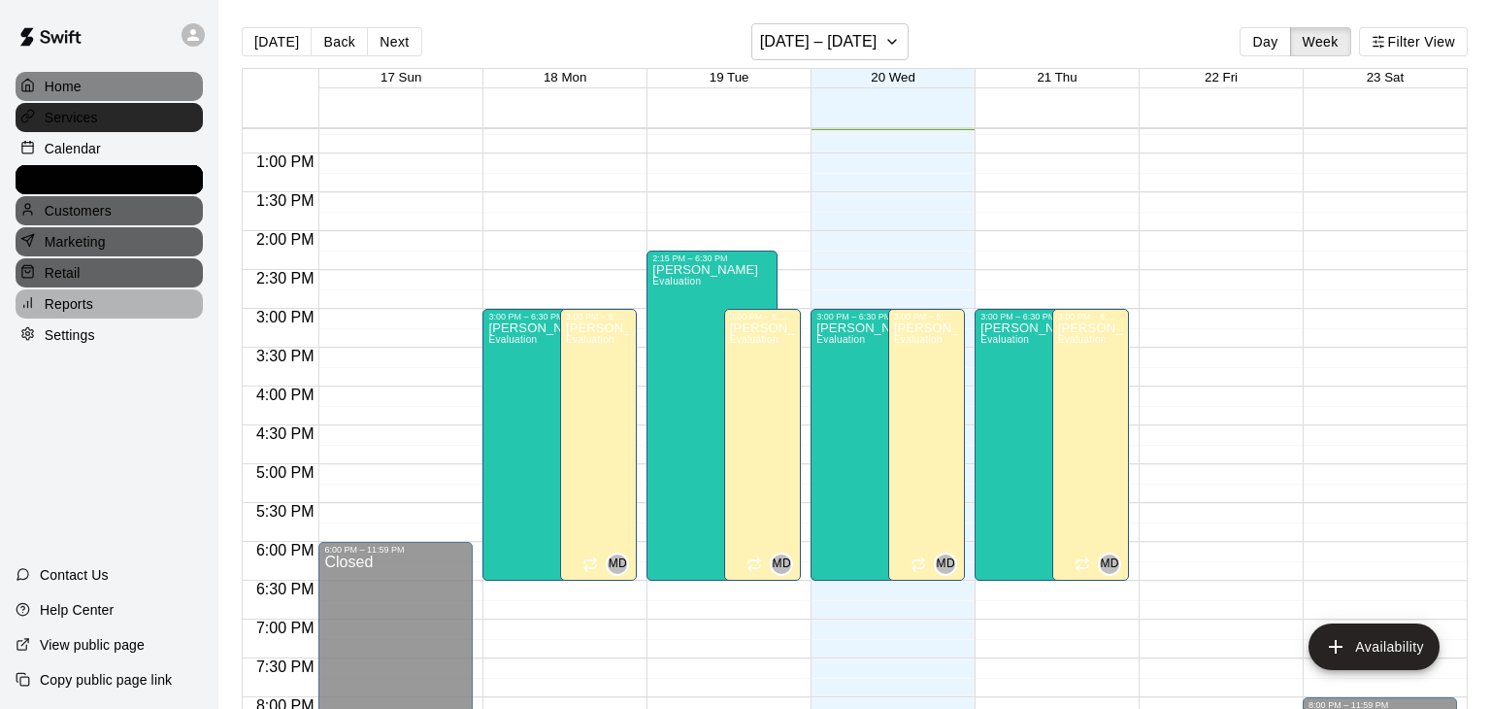
click at [55, 173] on p "Availability" at bounding box center [81, 179] width 73 height 19
